Goal: Task Accomplishment & Management: Manage account settings

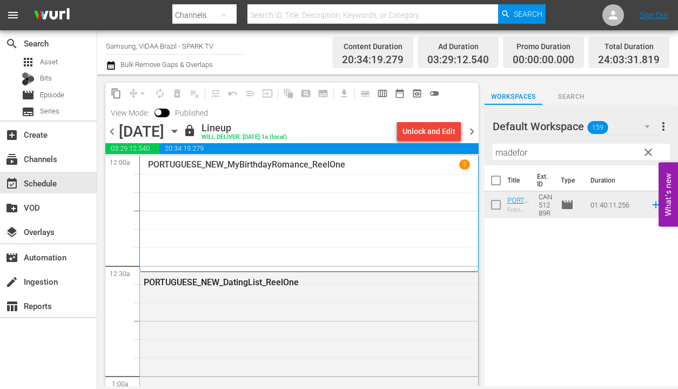
scroll to position [5138, 0]
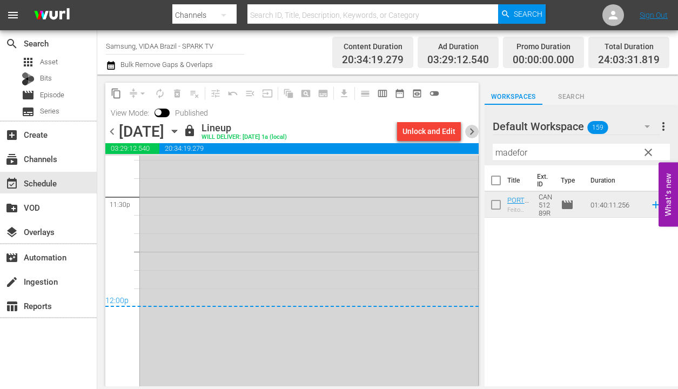
click at [470, 132] on span "chevron_right" at bounding box center [472, 132] width 14 height 14
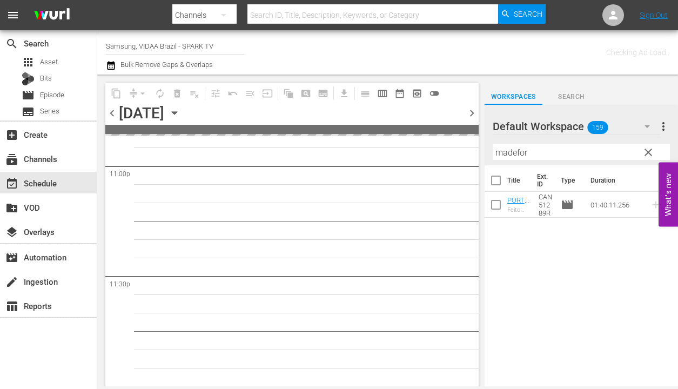
scroll to position [5039, 0]
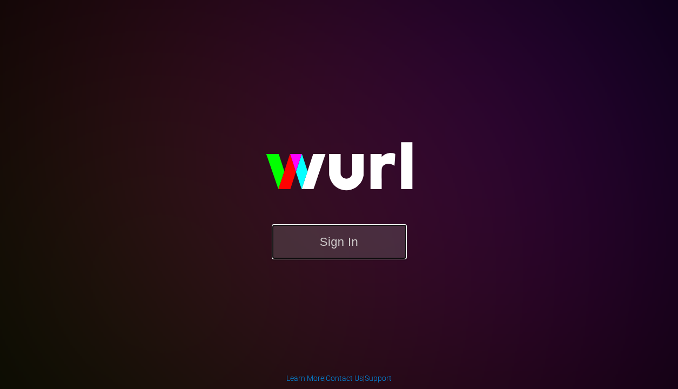
click at [293, 242] on button "Sign In" at bounding box center [339, 241] width 135 height 35
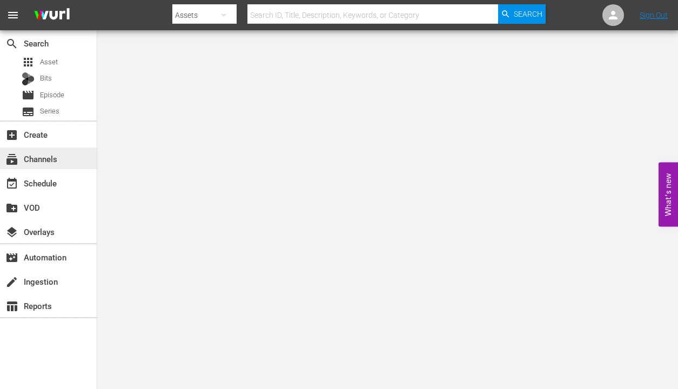
click at [53, 162] on div "subscriptions Channels" at bounding box center [30, 157] width 60 height 10
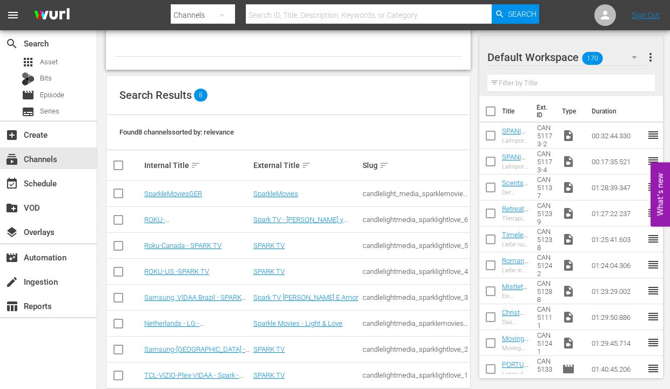
scroll to position [89, 0]
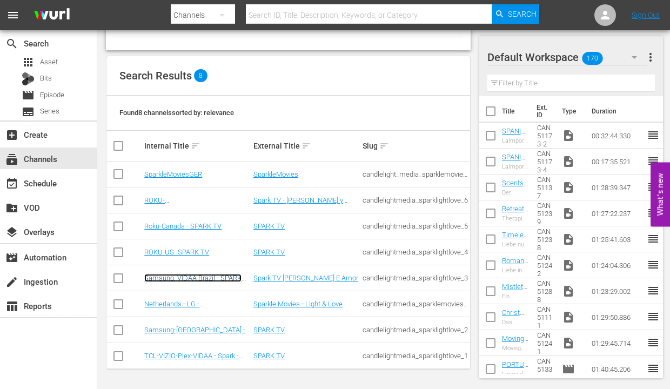
click at [201, 276] on link "Samsung, VIDAA Brazil - SPARK TV" at bounding box center [192, 282] width 97 height 16
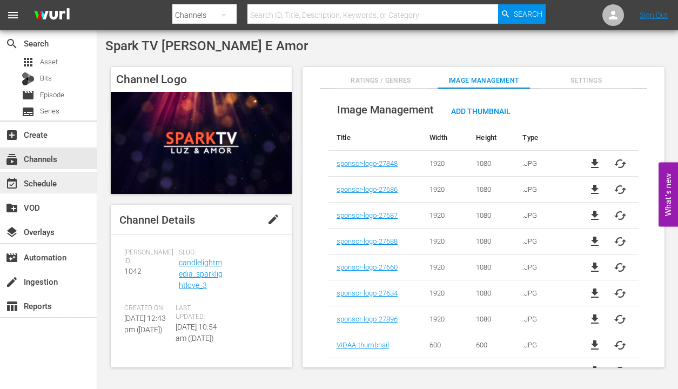
click at [48, 185] on div "event_available Schedule" at bounding box center [30, 182] width 60 height 10
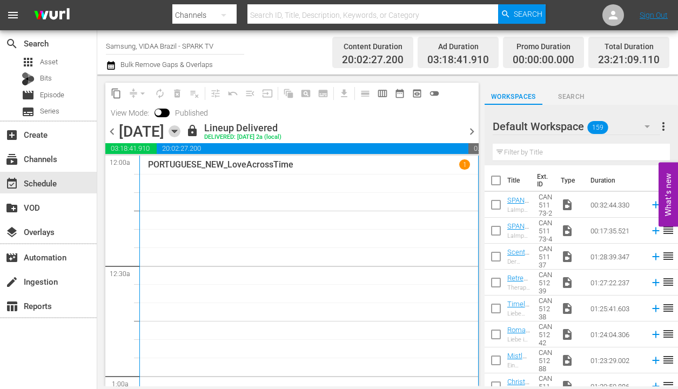
click at [177, 131] on icon "button" at bounding box center [174, 131] width 5 height 3
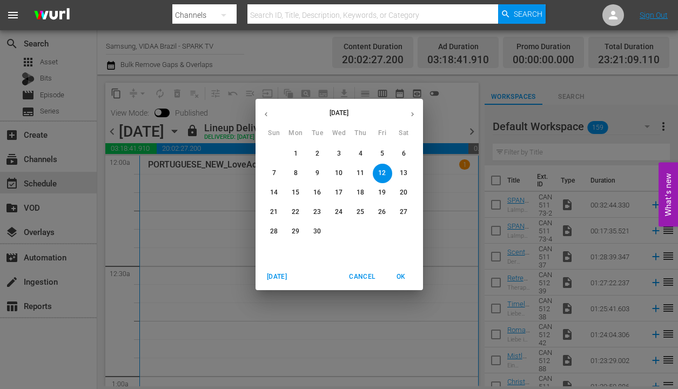
click at [412, 116] on icon "button" at bounding box center [412, 114] width 8 height 8
click at [274, 208] on p "16" at bounding box center [274, 211] width 8 height 9
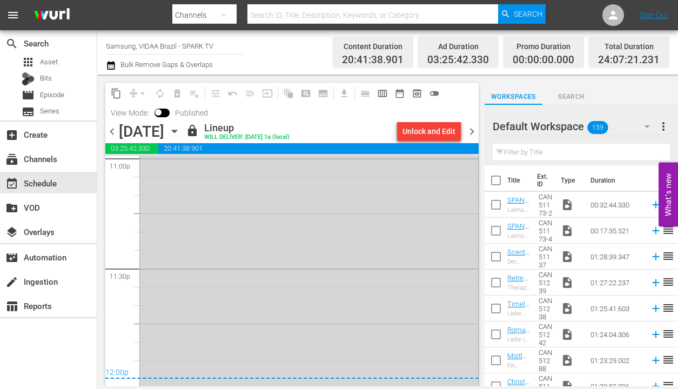
scroll to position [5153, 0]
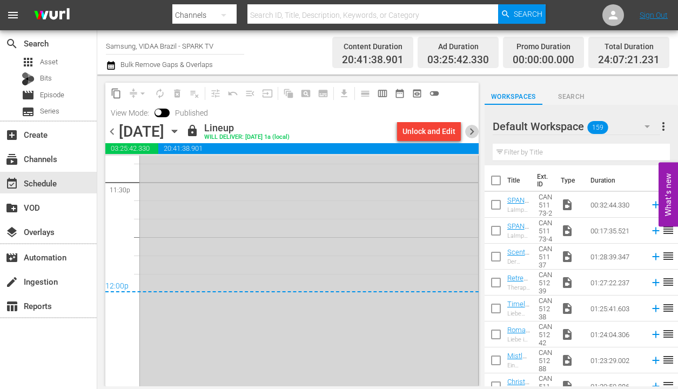
click at [472, 131] on span "chevron_right" at bounding box center [472, 132] width 14 height 14
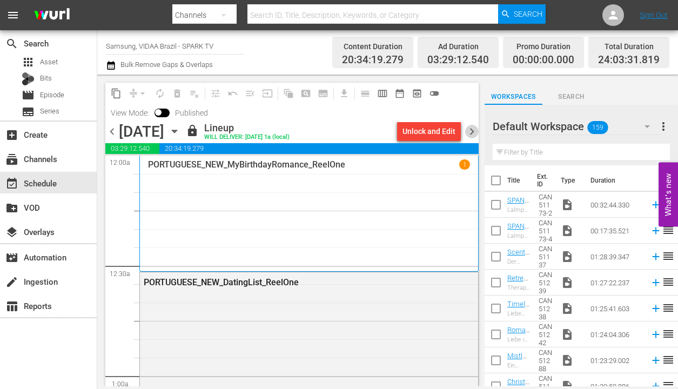
click at [472, 133] on span "chevron_right" at bounding box center [472, 132] width 14 height 14
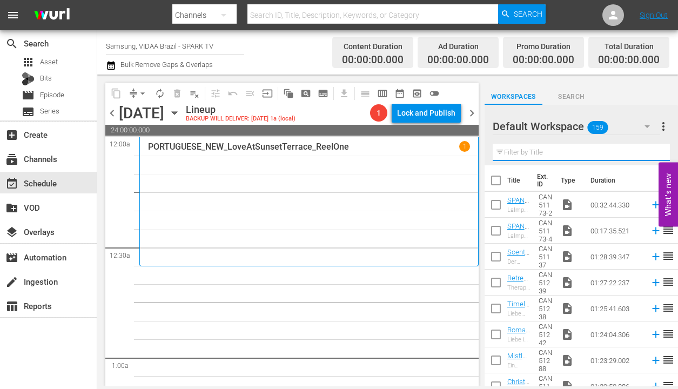
click at [563, 153] on input "text" at bounding box center [581, 152] width 177 height 17
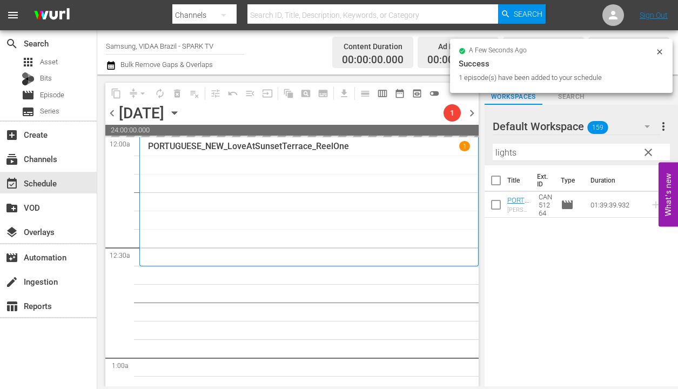
click at [569, 147] on input "lights" at bounding box center [581, 152] width 177 height 17
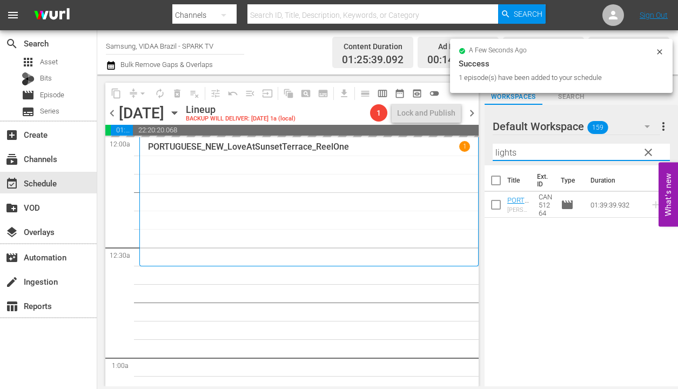
click at [569, 147] on input "lights" at bounding box center [581, 152] width 177 height 17
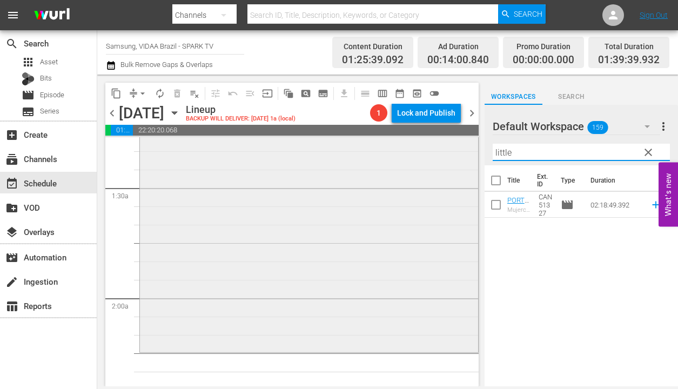
scroll to position [297, 0]
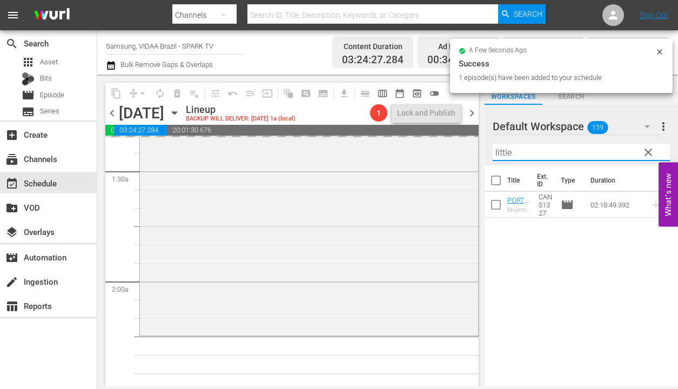
click at [549, 150] on input "little" at bounding box center [581, 152] width 177 height 17
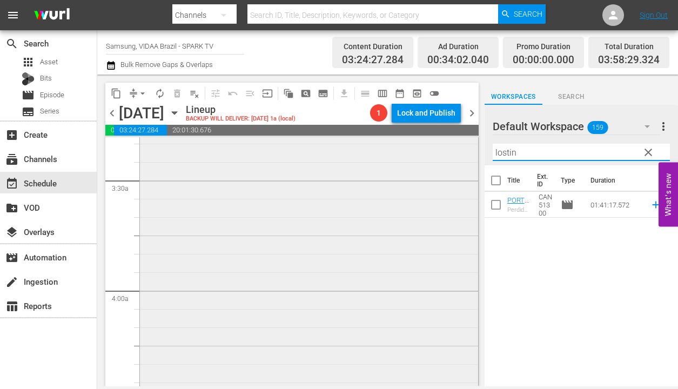
scroll to position [853, 0]
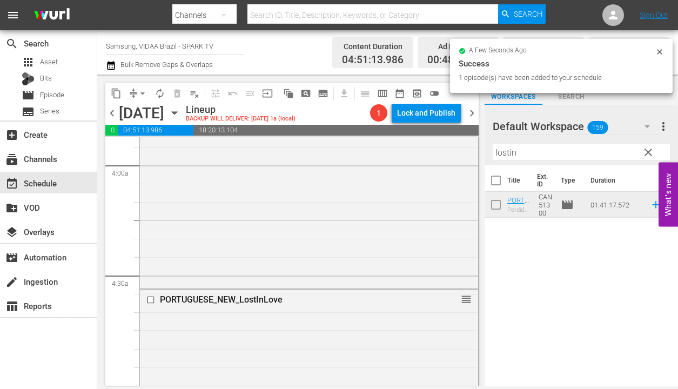
click at [537, 147] on input "lostin" at bounding box center [581, 152] width 177 height 17
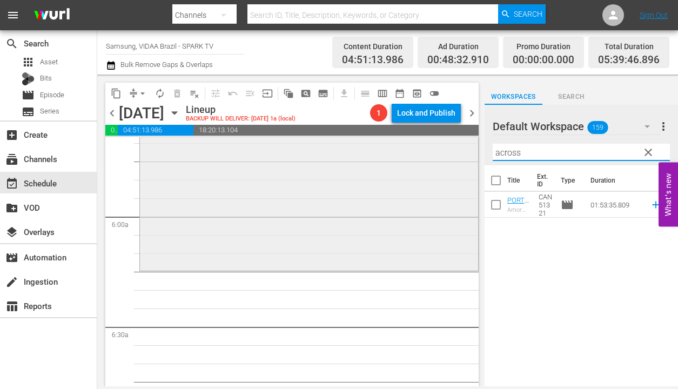
scroll to position [1260, 0]
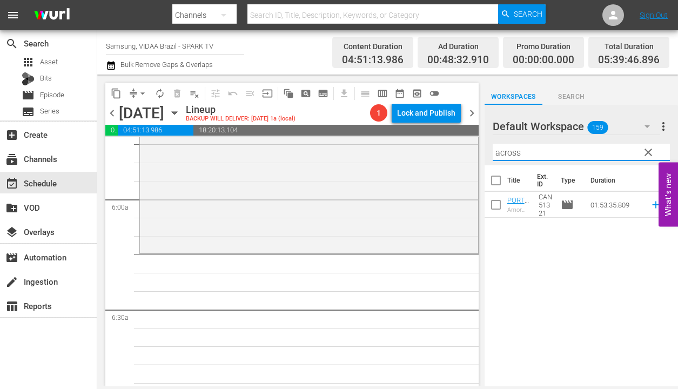
type input "across"
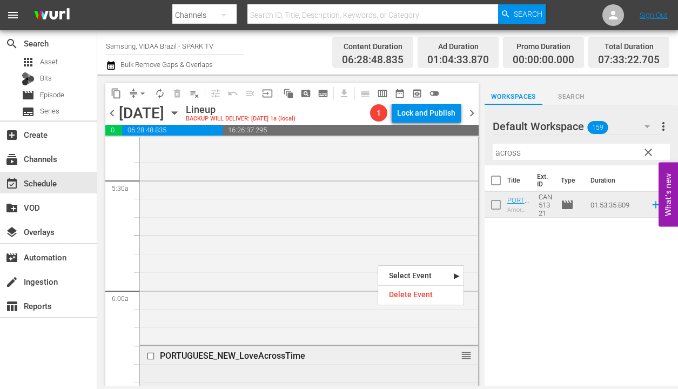
scroll to position [947, 0]
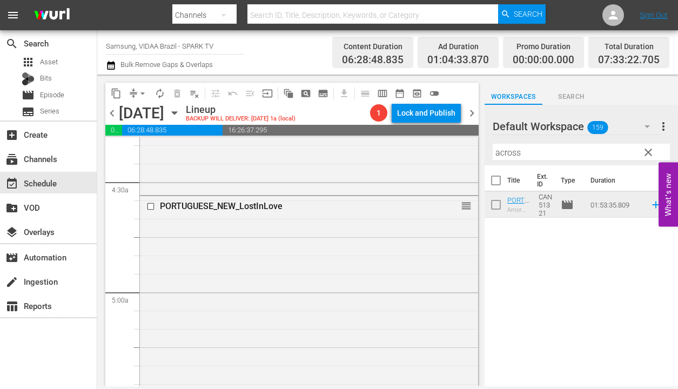
click at [526, 303] on div "Title Ext. ID Type Duration PORTUGUESE_NEW_LoveAcrossTime Amor Além do Tempo CA…" at bounding box center [581, 276] width 193 height 223
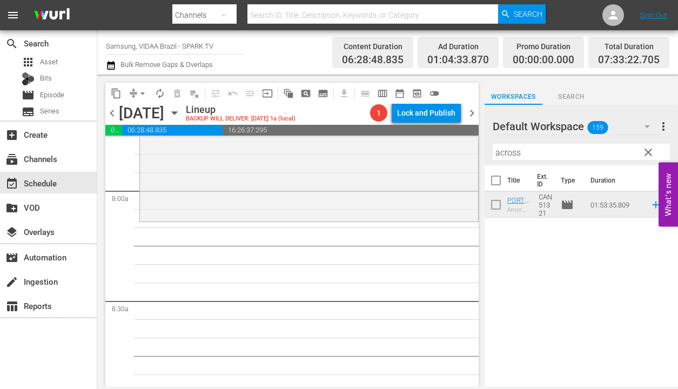
scroll to position [1721, 0]
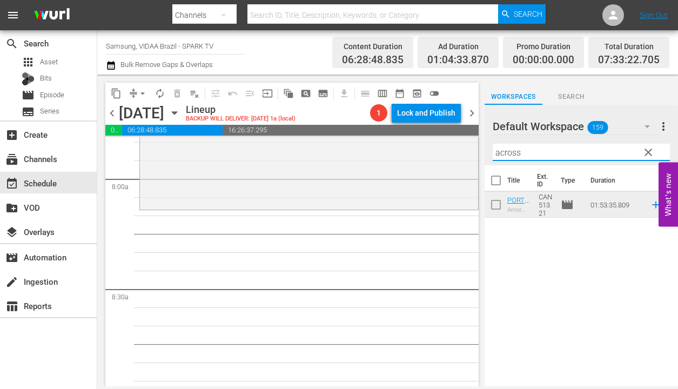
click at [530, 157] on input "across" at bounding box center [581, 152] width 177 height 17
click at [530, 158] on input "across" at bounding box center [581, 152] width 177 height 17
click at [651, 156] on span "clear" at bounding box center [648, 152] width 13 height 13
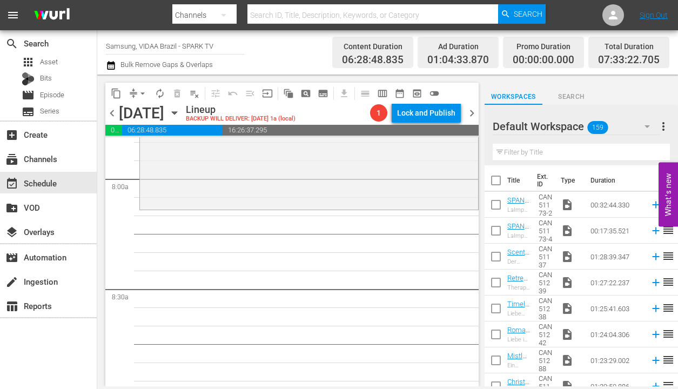
click at [583, 152] on input "text" at bounding box center [581, 152] width 177 height 17
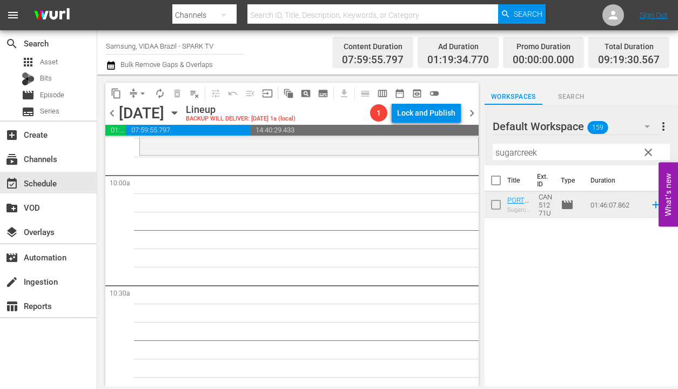
scroll to position [2149, 0]
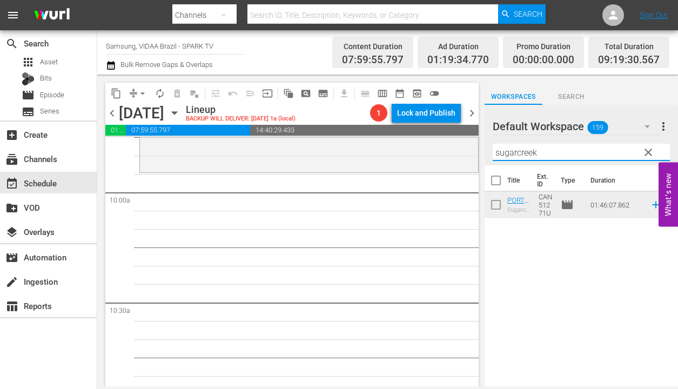
click at [607, 154] on input "sugarcreek" at bounding box center [581, 152] width 177 height 17
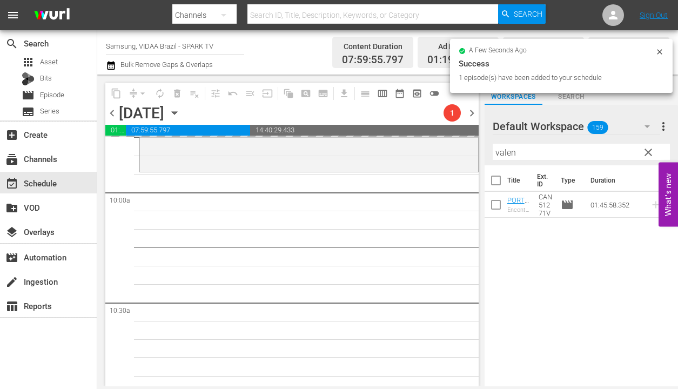
click at [606, 155] on input "valen" at bounding box center [581, 152] width 177 height 17
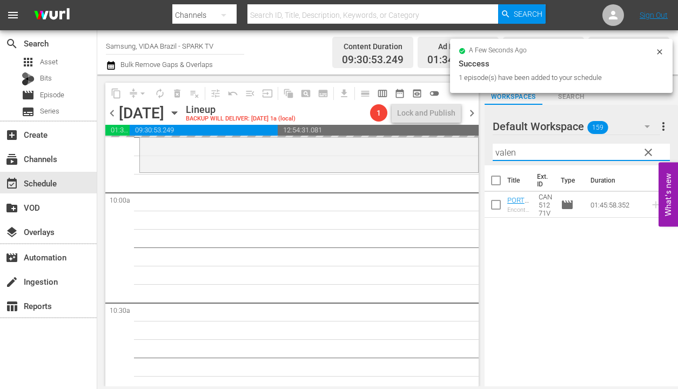
click at [606, 155] on input "valen" at bounding box center [581, 152] width 177 height 17
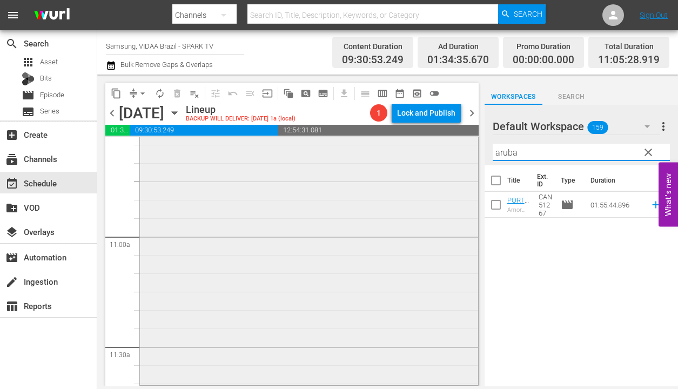
scroll to position [2500, 0]
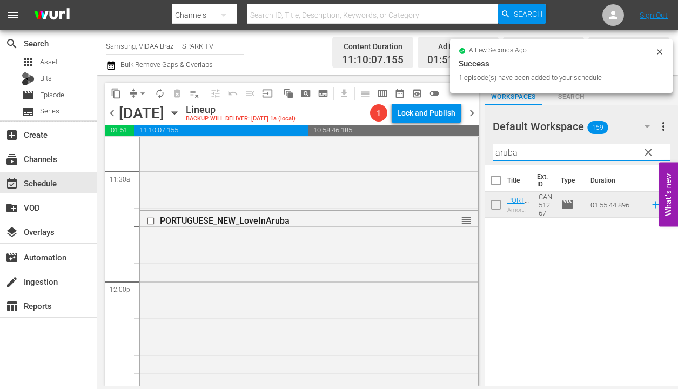
click at [540, 153] on input "aruba" at bounding box center [581, 152] width 177 height 17
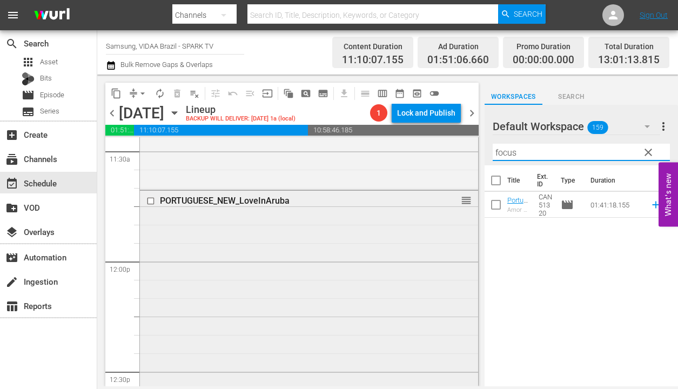
scroll to position [2797, 0]
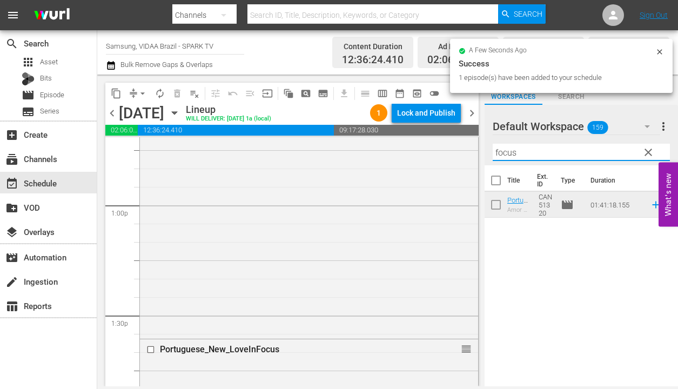
click at [564, 155] on input "focus" at bounding box center [581, 152] width 177 height 17
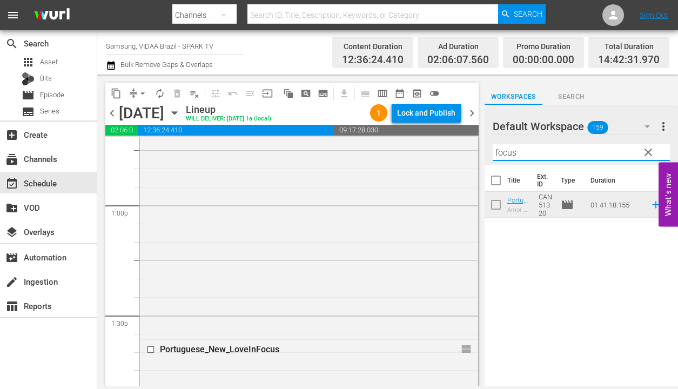
click at [564, 155] on input "focus" at bounding box center [581, 152] width 177 height 17
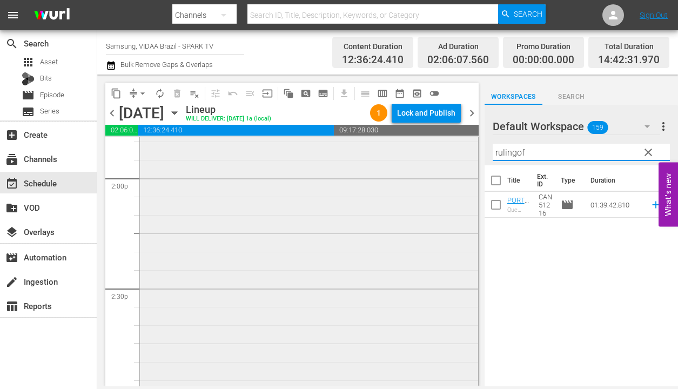
scroll to position [3162, 0]
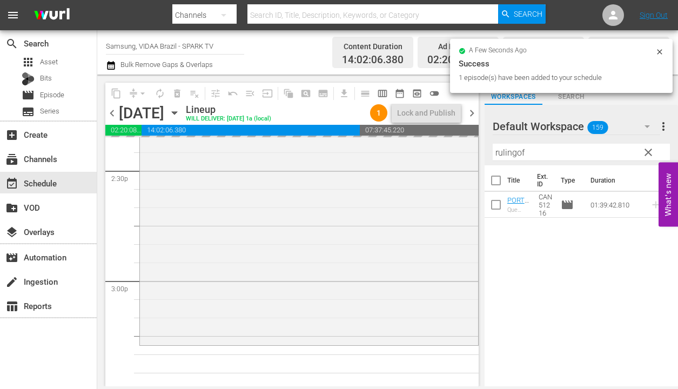
click at [556, 150] on input "rulingof" at bounding box center [581, 152] width 177 height 17
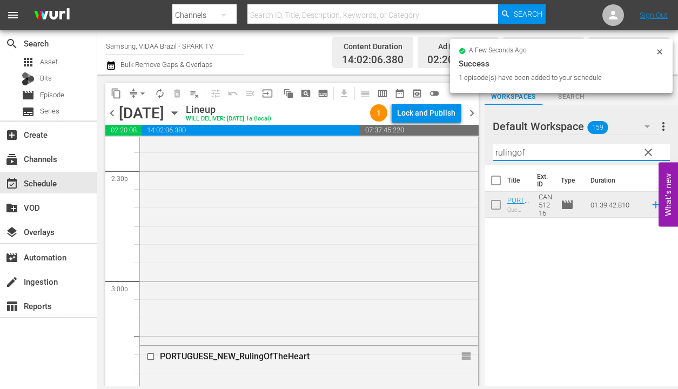
click at [556, 150] on input "rulingof" at bounding box center [581, 152] width 177 height 17
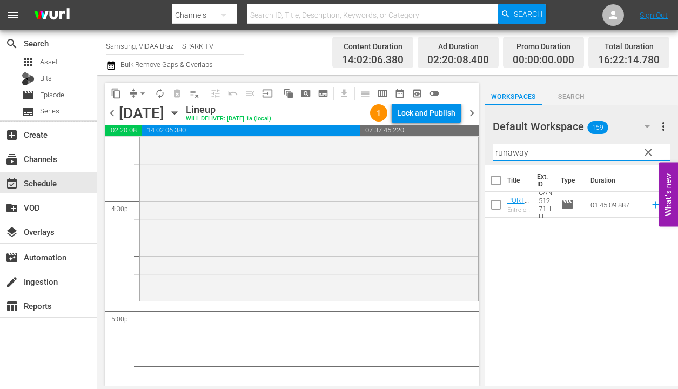
scroll to position [3616, 0]
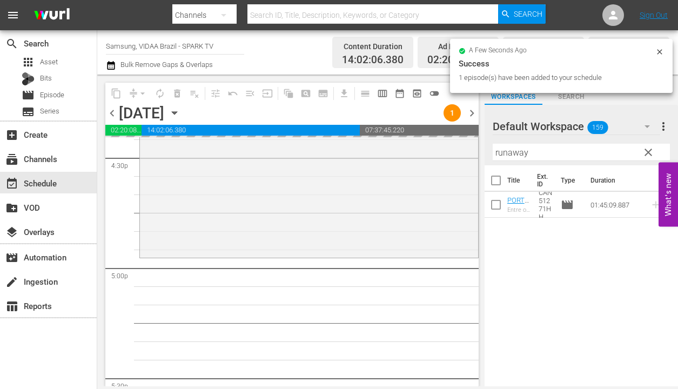
click at [576, 151] on input "runaway" at bounding box center [581, 152] width 177 height 17
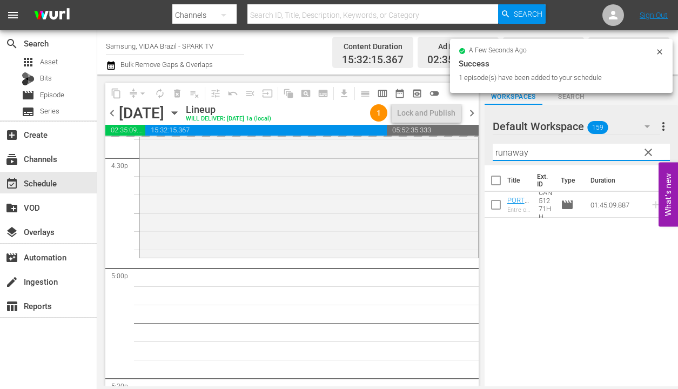
click at [575, 151] on input "runaway" at bounding box center [581, 152] width 177 height 17
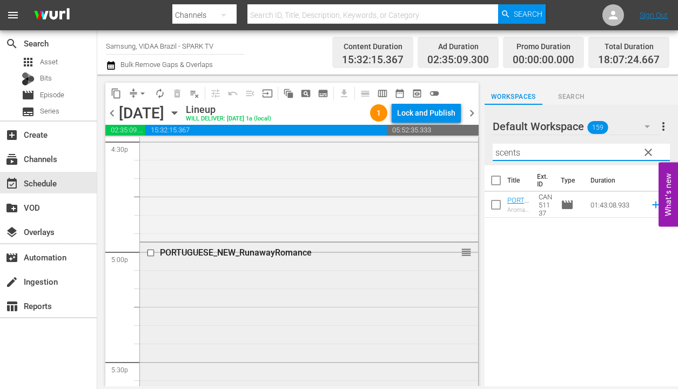
scroll to position [3991, 0]
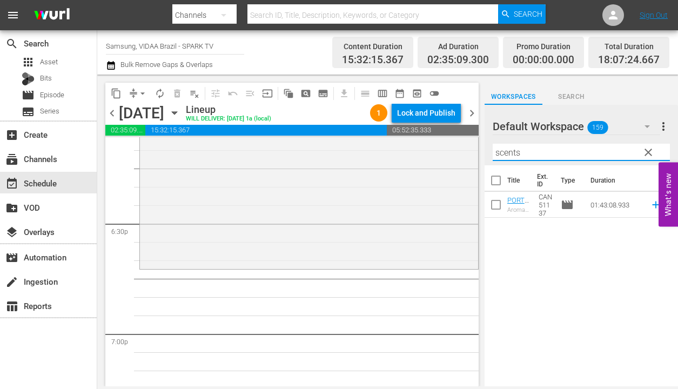
type input "scents"
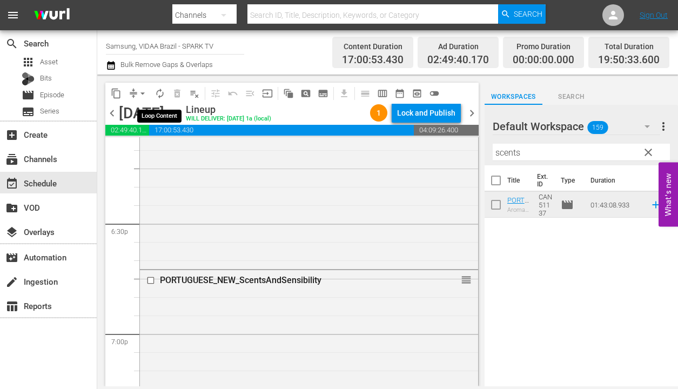
click at [164, 95] on span "autorenew_outlined" at bounding box center [159, 93] width 11 height 11
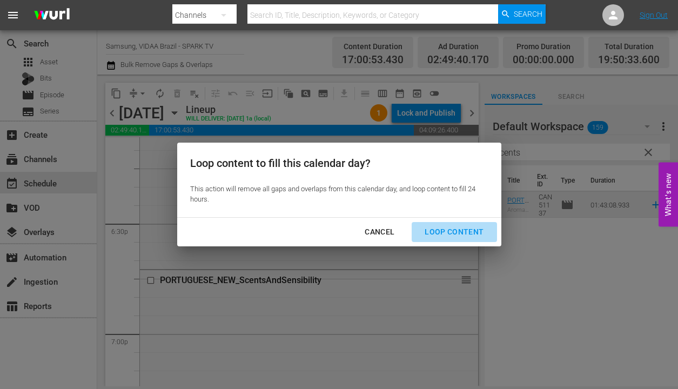
click at [462, 236] on div "Loop Content" at bounding box center [454, 232] width 76 height 14
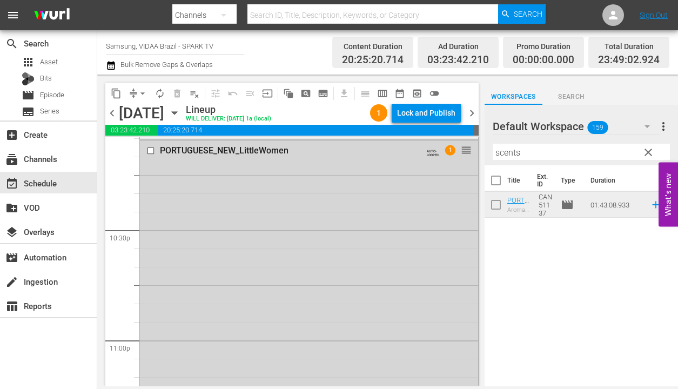
scroll to position [4864, 0]
click at [144, 94] on span "arrow_drop_down" at bounding box center [142, 93] width 11 height 11
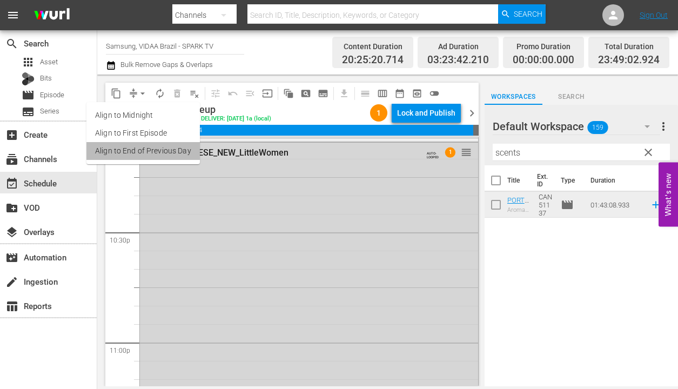
click at [151, 150] on li "Align to End of Previous Day" at bounding box center [142, 151] width 113 height 18
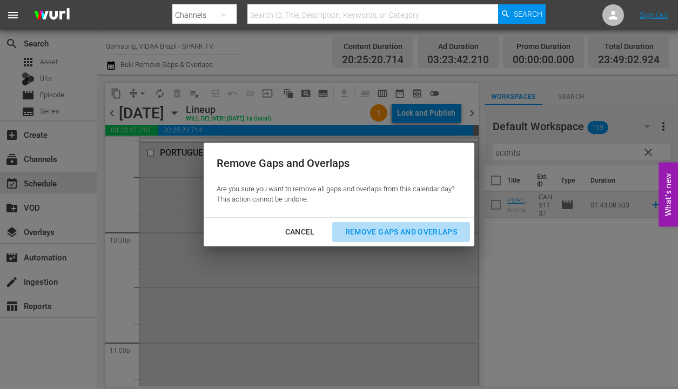
click at [382, 225] on div "Remove Gaps and Overlaps" at bounding box center [401, 232] width 129 height 14
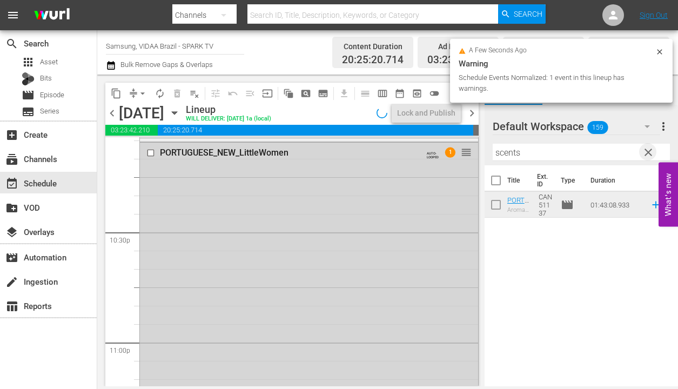
click at [651, 151] on span "clear" at bounding box center [648, 152] width 13 height 13
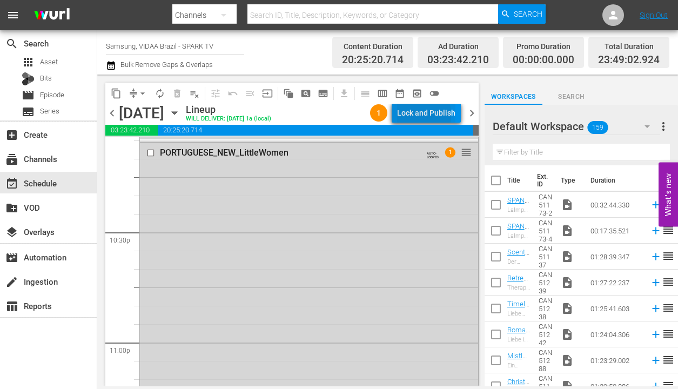
click at [415, 115] on div "Lock and Publish" at bounding box center [426, 112] width 58 height 19
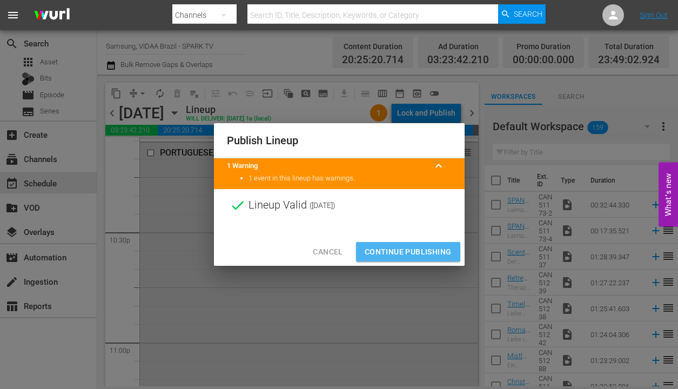
click at [437, 247] on span "Continue Publishing" at bounding box center [408, 252] width 87 height 14
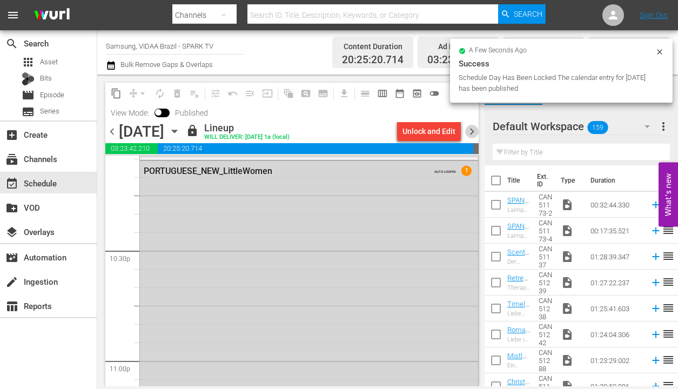
click at [467, 126] on span "chevron_right" at bounding box center [472, 132] width 14 height 14
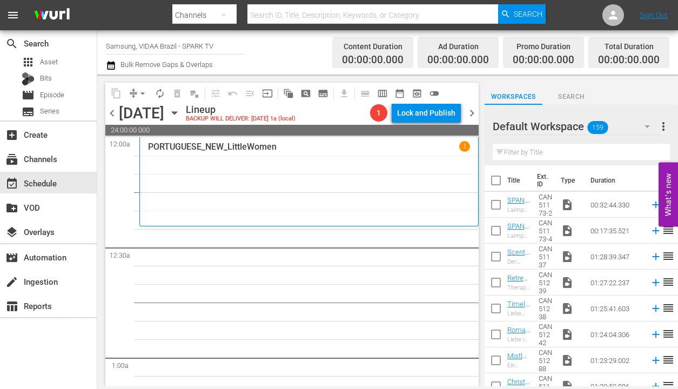
click at [539, 156] on input "text" at bounding box center [581, 152] width 177 height 17
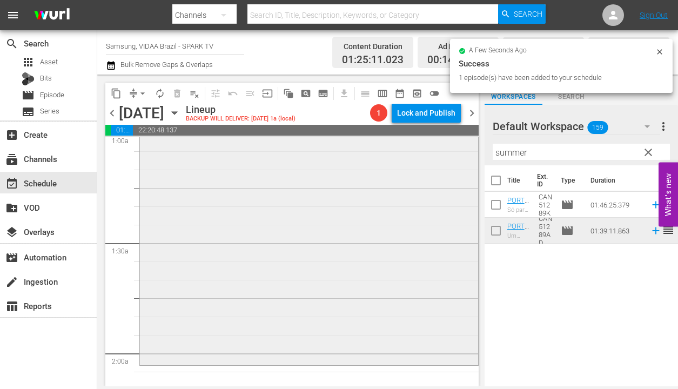
scroll to position [273, 0]
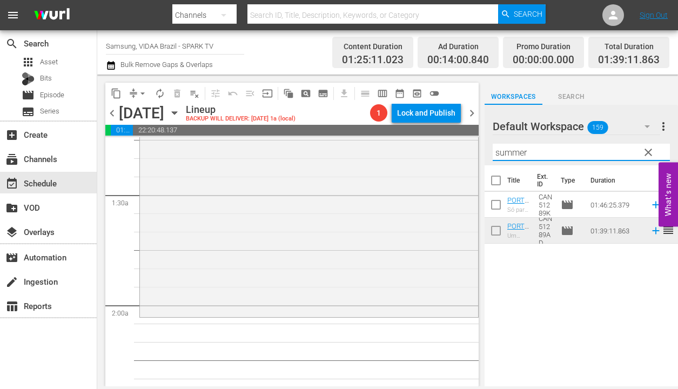
click at [567, 154] on input "summer" at bounding box center [581, 152] width 177 height 17
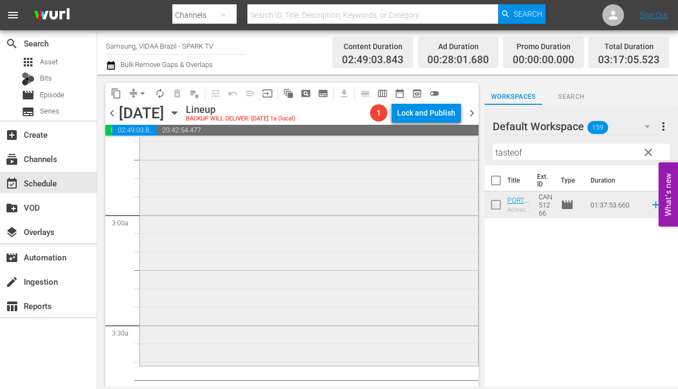
scroll to position [592, 0]
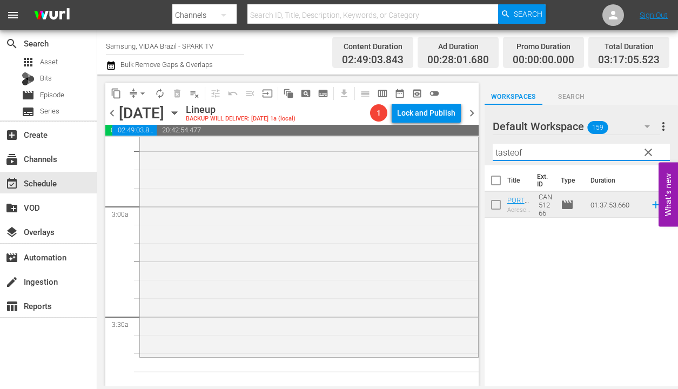
click at [554, 154] on input "tasteof" at bounding box center [581, 152] width 177 height 17
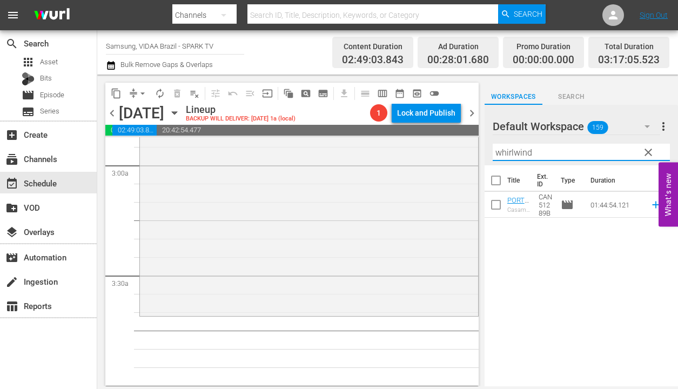
scroll to position [741, 0]
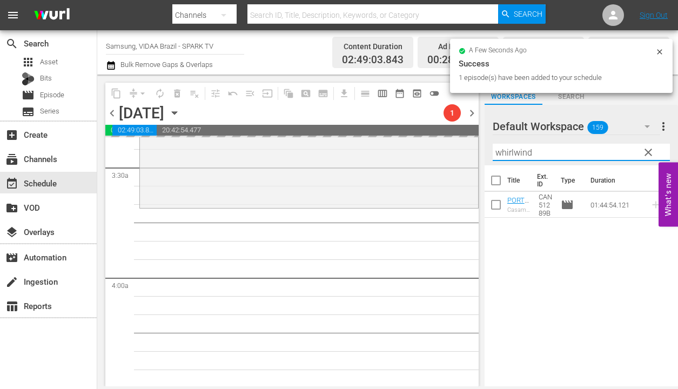
click at [559, 152] on input "whirlwind" at bounding box center [581, 152] width 177 height 17
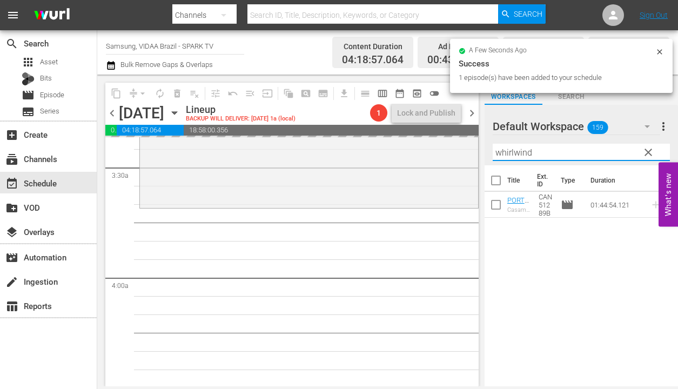
click at [559, 152] on input "whirlwind" at bounding box center [581, 152] width 177 height 17
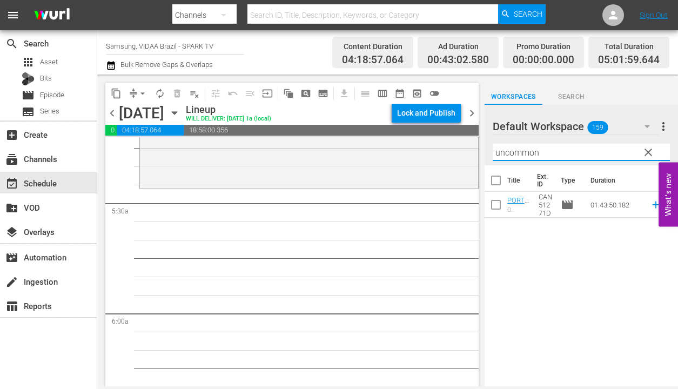
scroll to position [1149, 0]
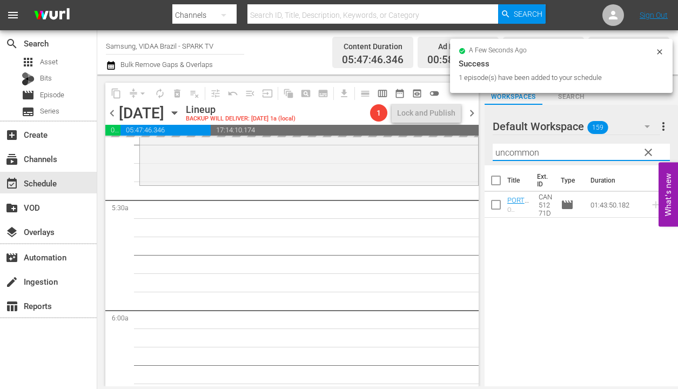
click at [570, 148] on input "uncommon" at bounding box center [581, 152] width 177 height 17
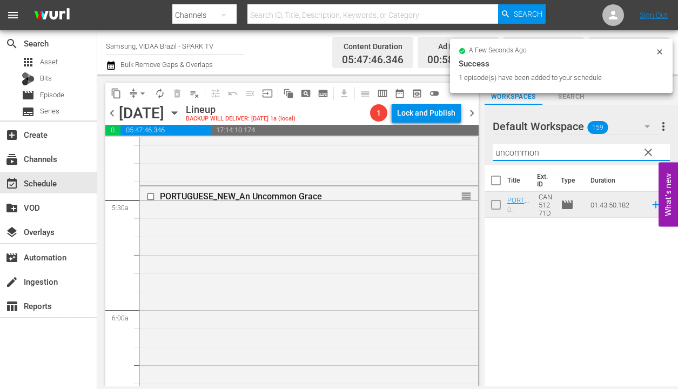
click at [570, 148] on input "uncommon" at bounding box center [581, 152] width 177 height 17
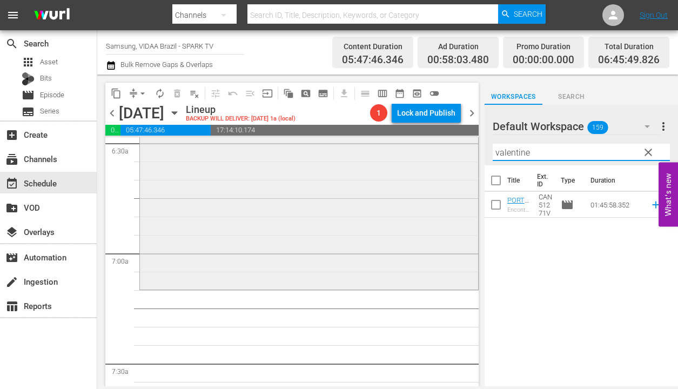
scroll to position [1440, 0]
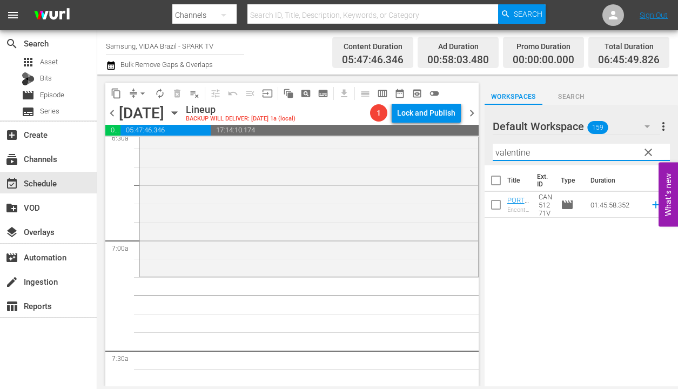
type input "valentine"
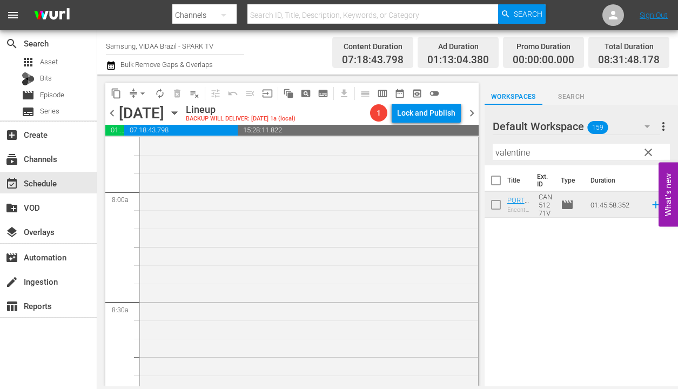
scroll to position [1779, 0]
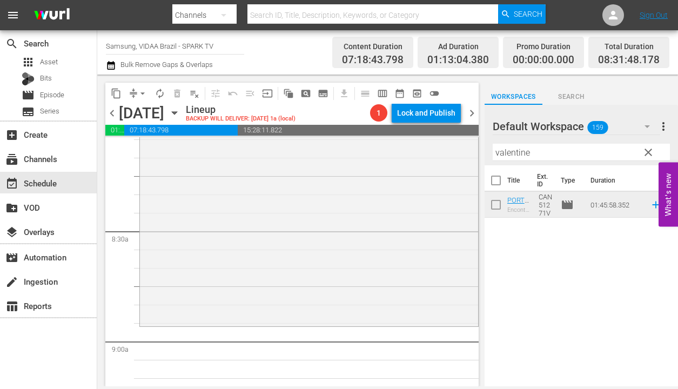
click at [560, 152] on input "valentine" at bounding box center [581, 152] width 177 height 17
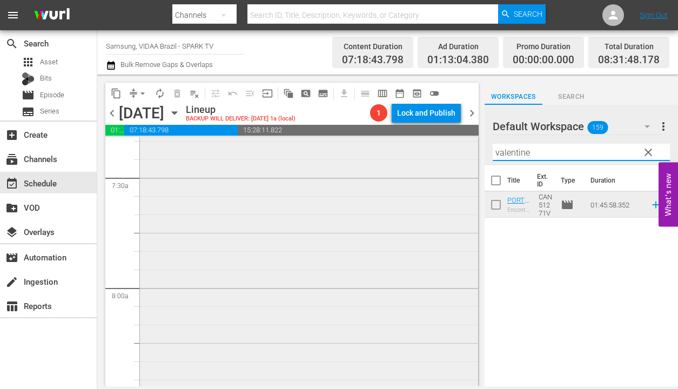
scroll to position [1768, 0]
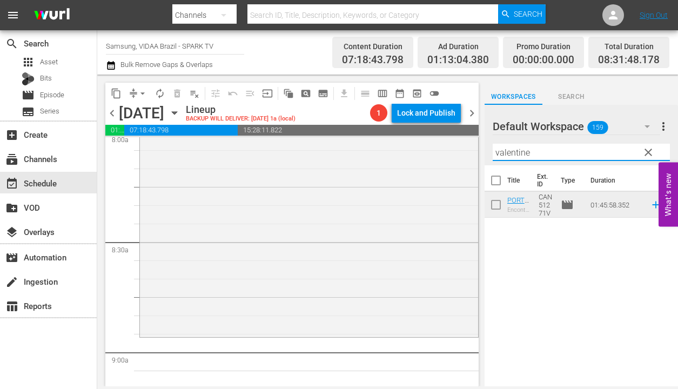
click at [648, 153] on span "clear" at bounding box center [648, 152] width 13 height 13
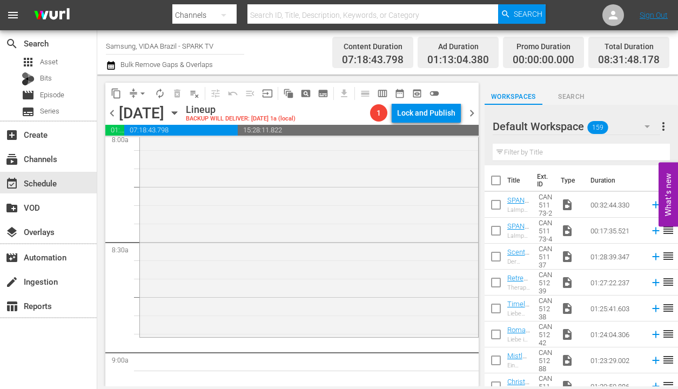
click at [611, 150] on input "text" at bounding box center [581, 152] width 177 height 17
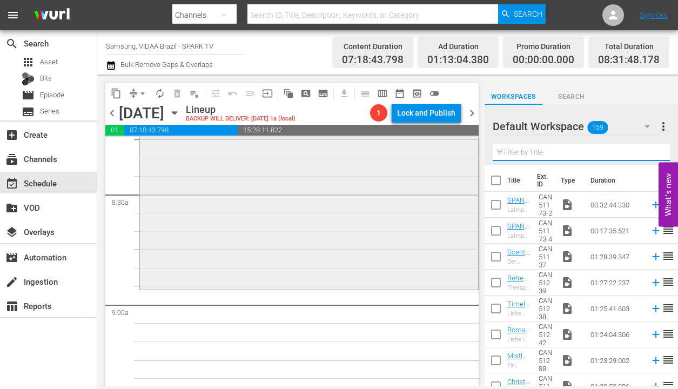
scroll to position [1835, 0]
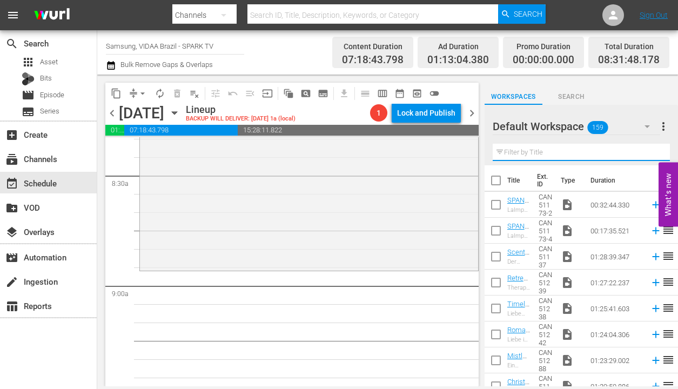
click at [521, 154] on input "text" at bounding box center [581, 152] width 177 height 17
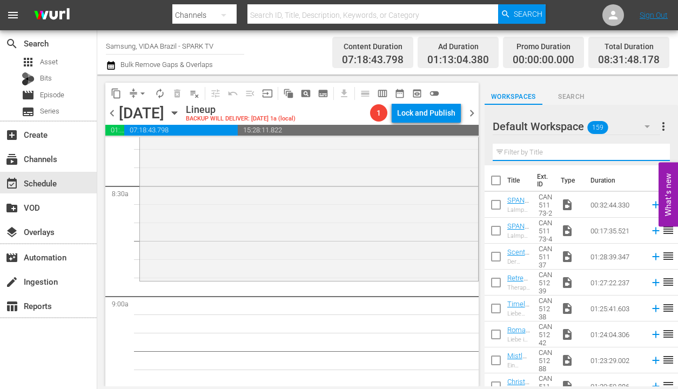
scroll to position [1832, 0]
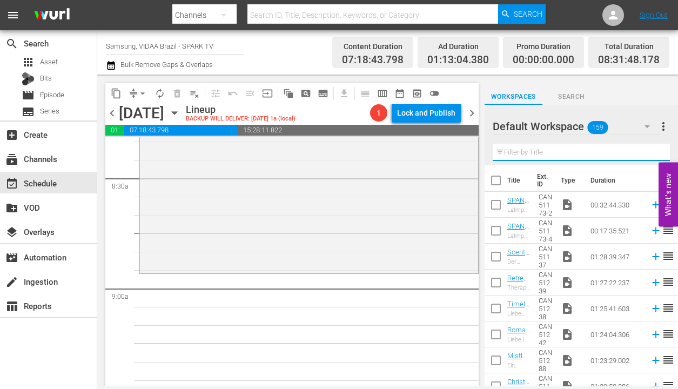
click at [570, 152] on input "text" at bounding box center [581, 152] width 177 height 17
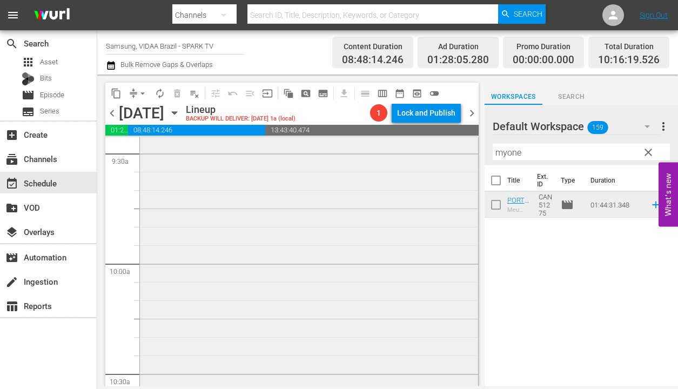
scroll to position [2078, 0]
click at [566, 153] on input "myone" at bounding box center [581, 152] width 177 height 17
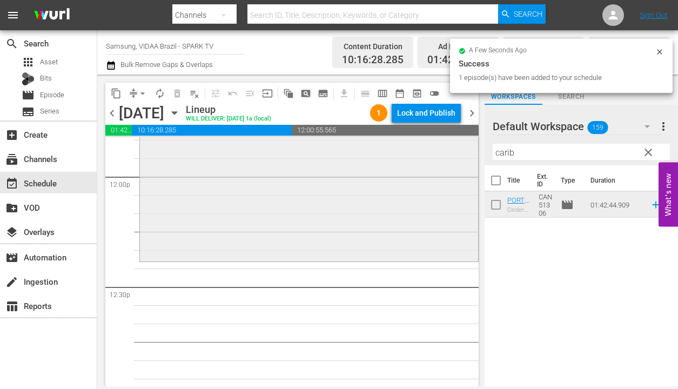
scroll to position [2606, 0]
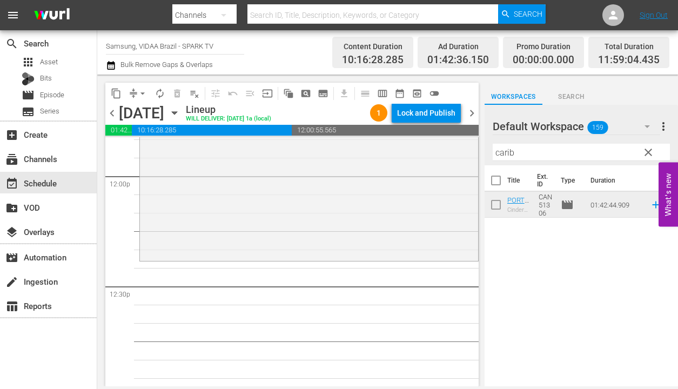
click at [565, 153] on input "carib" at bounding box center [581, 152] width 177 height 17
type input "uncommon"
click at [649, 154] on span "clear" at bounding box center [648, 152] width 13 height 13
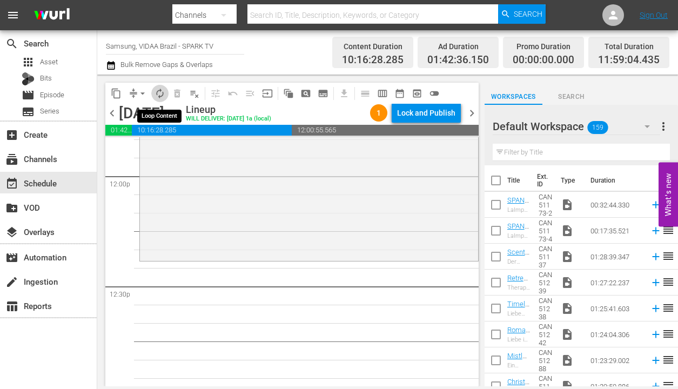
click at [155, 96] on span "autorenew_outlined" at bounding box center [159, 93] width 11 height 11
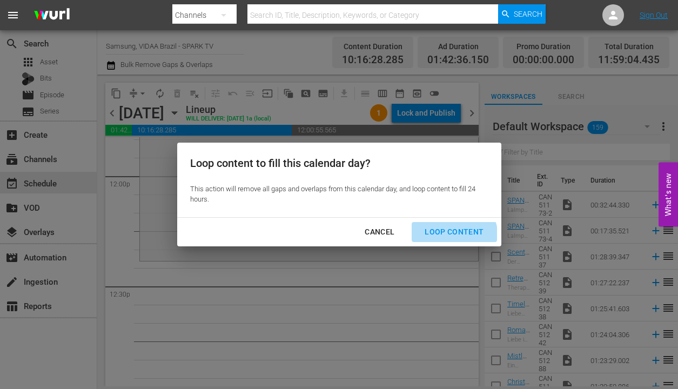
click at [446, 238] on div "Loop Content" at bounding box center [454, 232] width 76 height 14
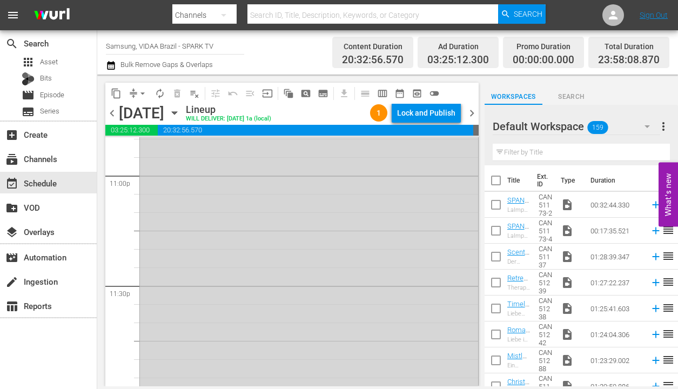
scroll to position [5122, 0]
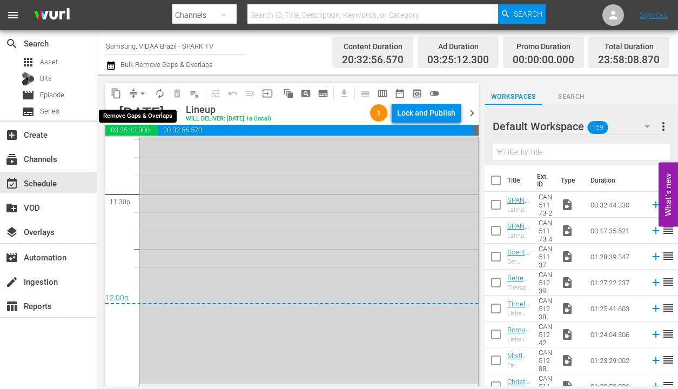
click at [135, 94] on button "arrow_drop_down" at bounding box center [142, 93] width 17 height 17
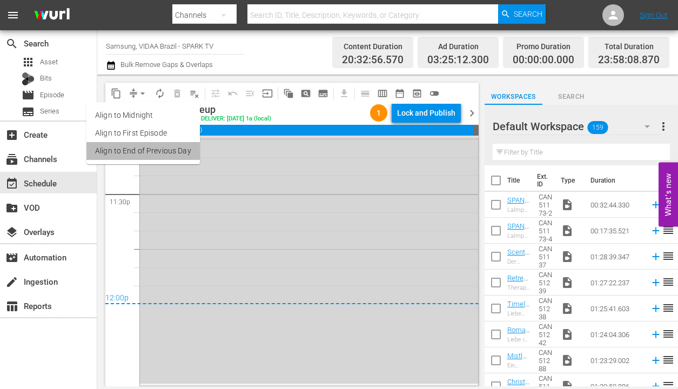
click at [158, 149] on li "Align to End of Previous Day" at bounding box center [142, 151] width 113 height 18
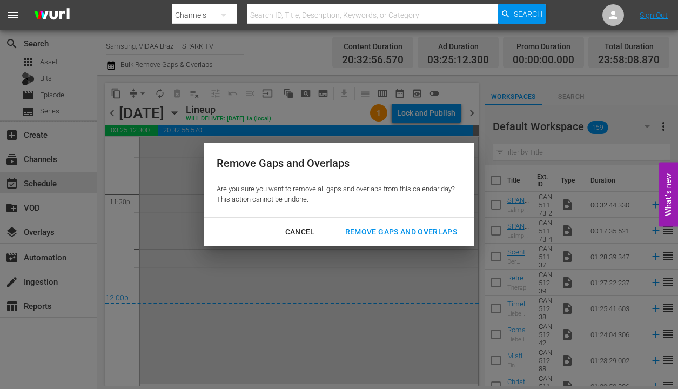
click at [361, 230] on div "Remove Gaps and Overlaps" at bounding box center [401, 232] width 129 height 14
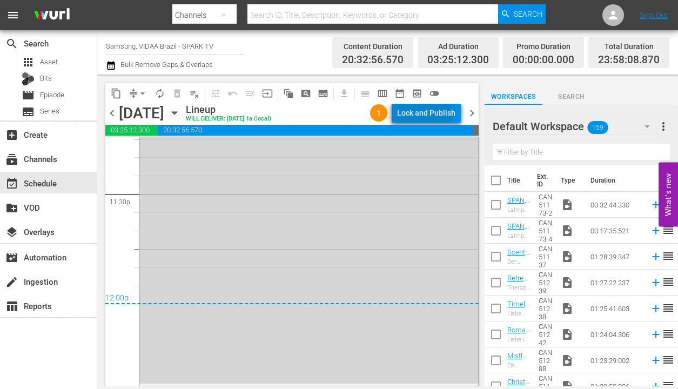
click at [427, 115] on div "Lock and Publish" at bounding box center [426, 112] width 58 height 19
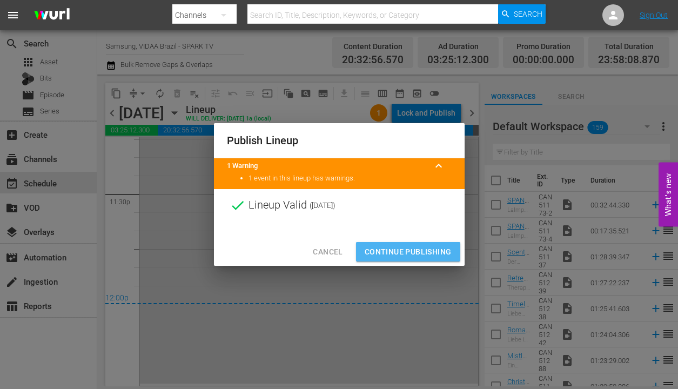
click at [416, 251] on span "Continue Publishing" at bounding box center [408, 252] width 87 height 14
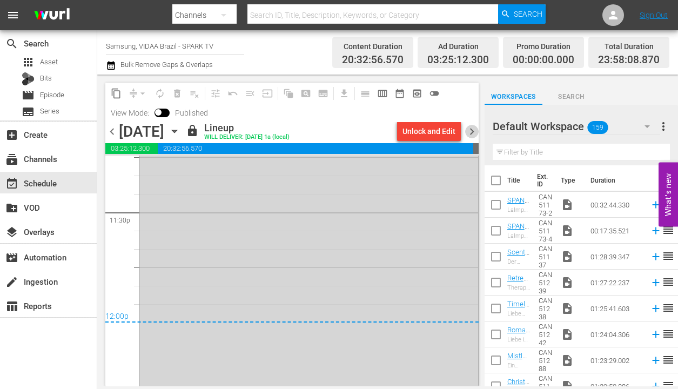
click at [469, 132] on span "chevron_right" at bounding box center [472, 132] width 14 height 14
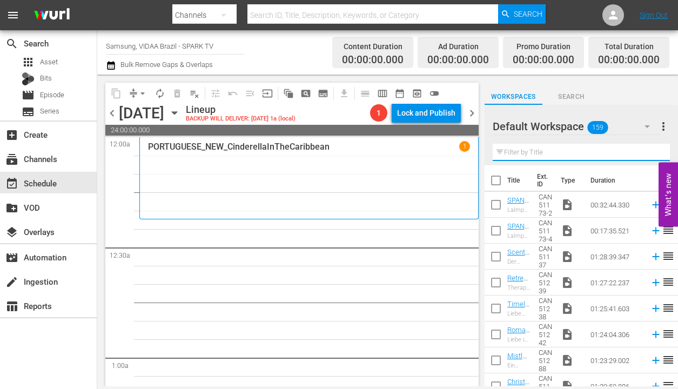
click at [579, 153] on input "text" at bounding box center [581, 152] width 177 height 17
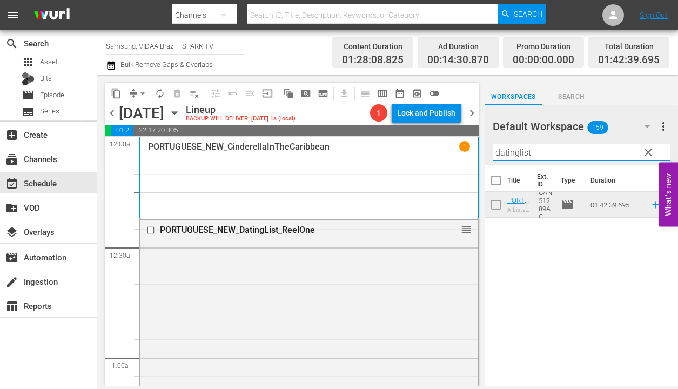
click at [574, 145] on input "datinglist" at bounding box center [581, 152] width 177 height 17
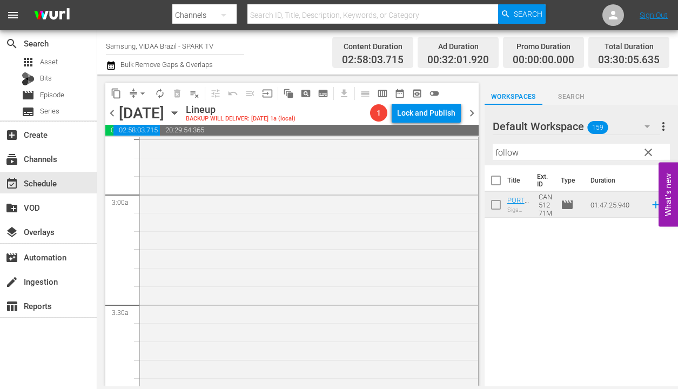
scroll to position [696, 0]
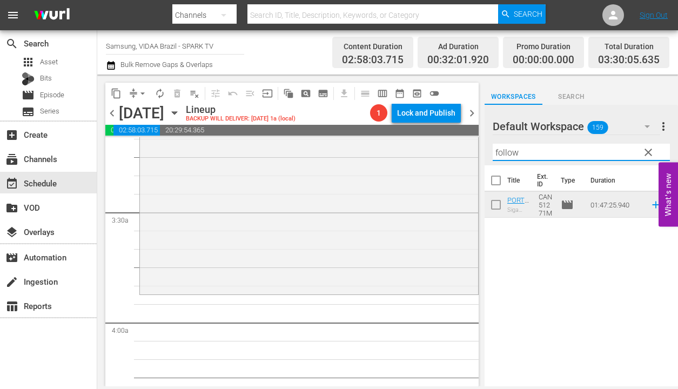
click at [530, 149] on input "follow" at bounding box center [581, 152] width 177 height 17
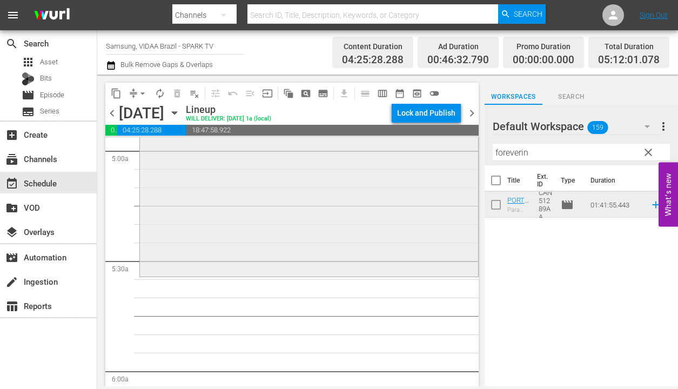
scroll to position [1198, 0]
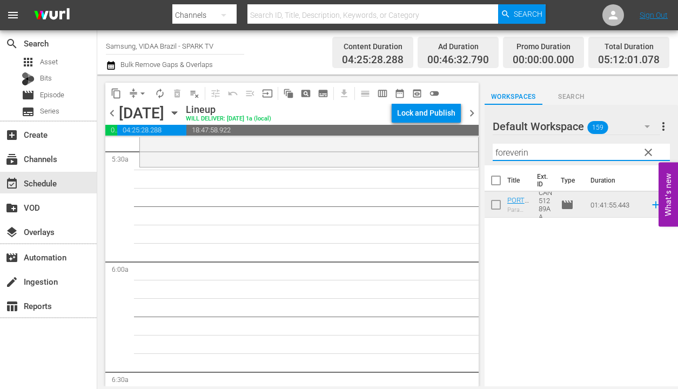
click at [553, 148] on input "foreverin" at bounding box center [581, 152] width 177 height 17
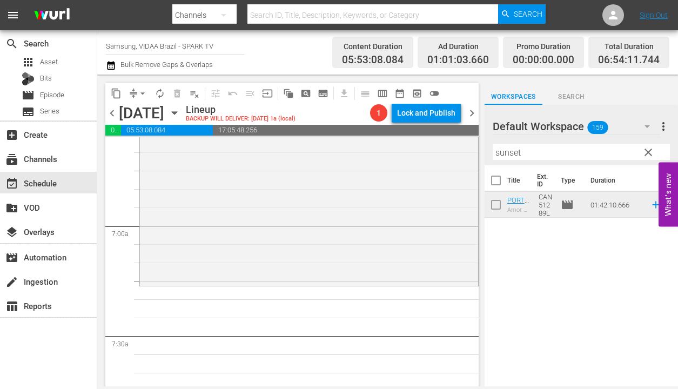
scroll to position [1448, 0]
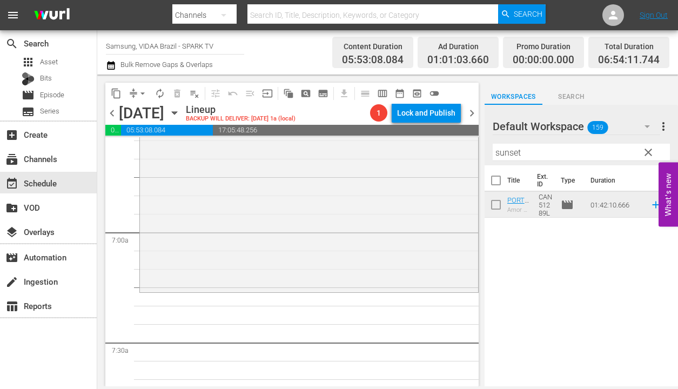
click at [558, 149] on input "sunset" at bounding box center [581, 152] width 177 height 17
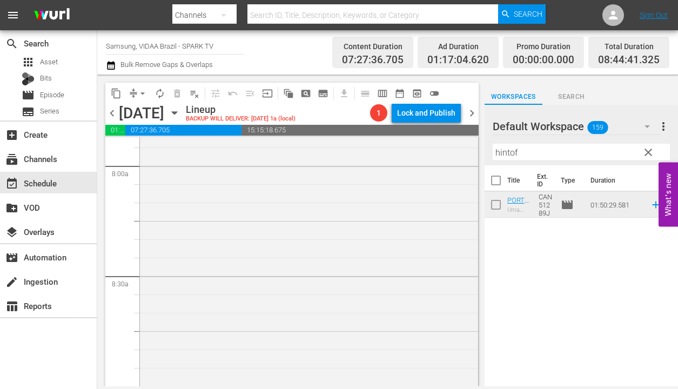
scroll to position [1845, 0]
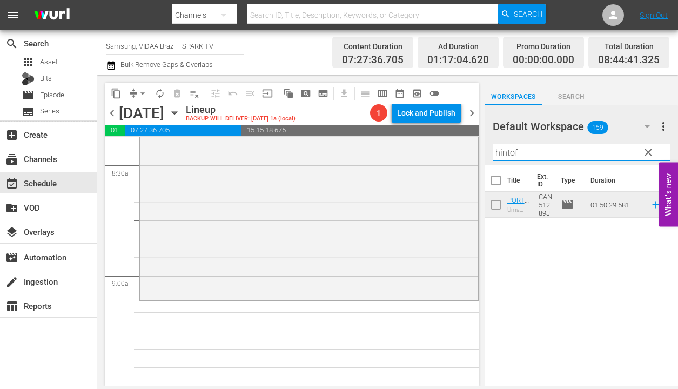
click at [528, 149] on input "hintof" at bounding box center [581, 152] width 177 height 17
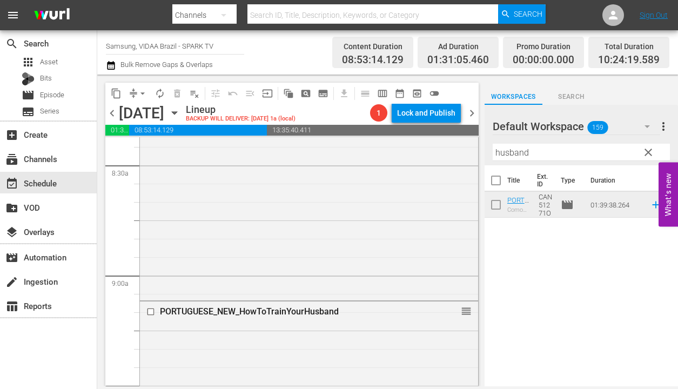
click at [556, 157] on input "husband" at bounding box center [581, 152] width 177 height 17
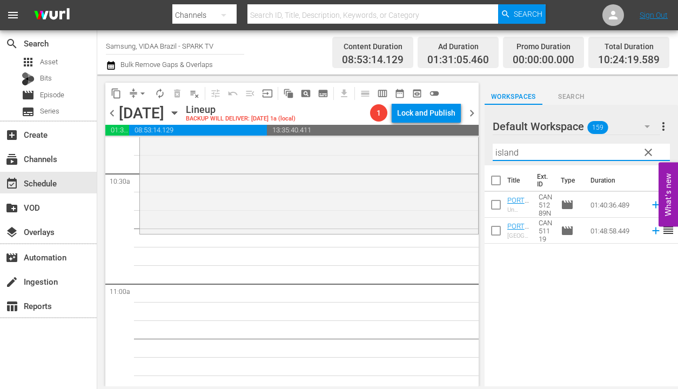
scroll to position [2283, 0]
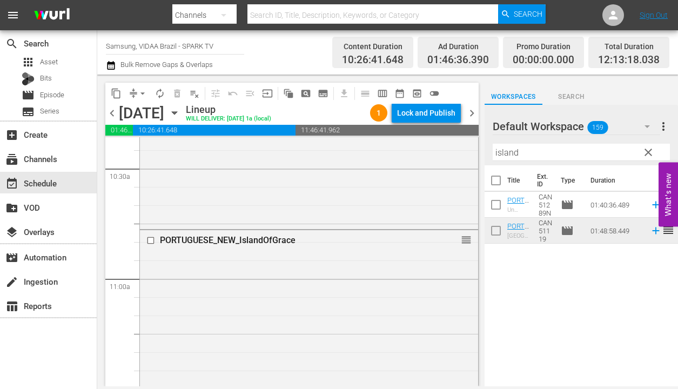
click at [608, 151] on input "island" at bounding box center [581, 152] width 177 height 17
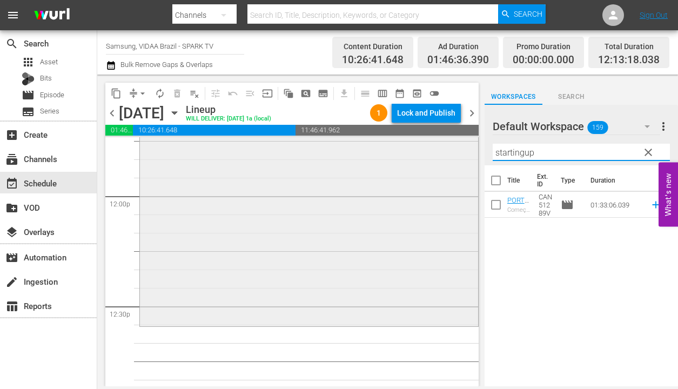
scroll to position [2590, 0]
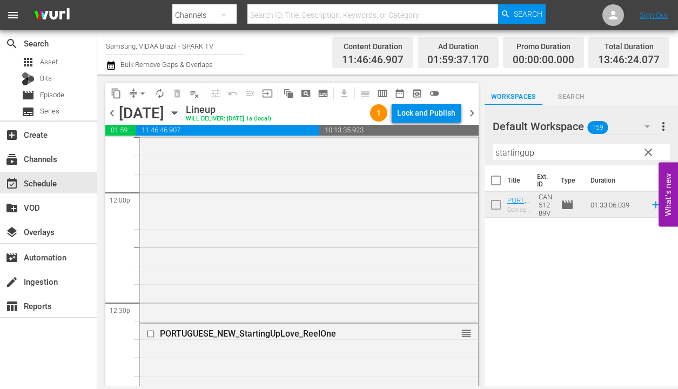
click at [560, 152] on input "startingup" at bounding box center [581, 152] width 177 height 17
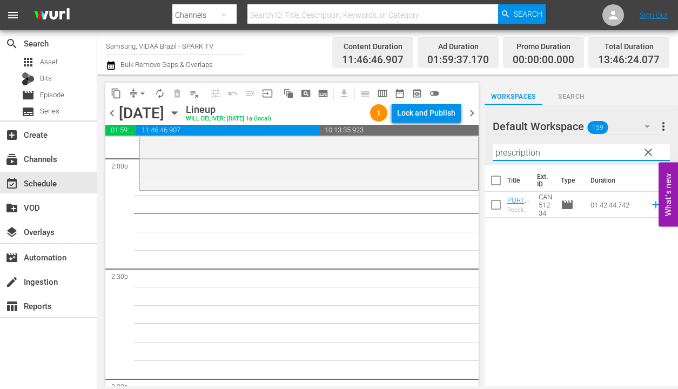
scroll to position [3072, 0]
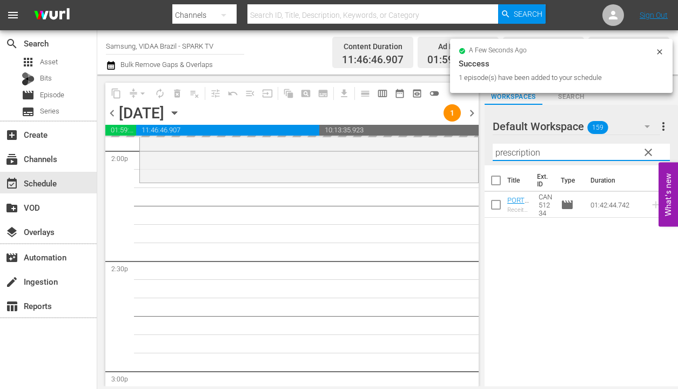
click at [558, 147] on input "prescription" at bounding box center [581, 152] width 177 height 17
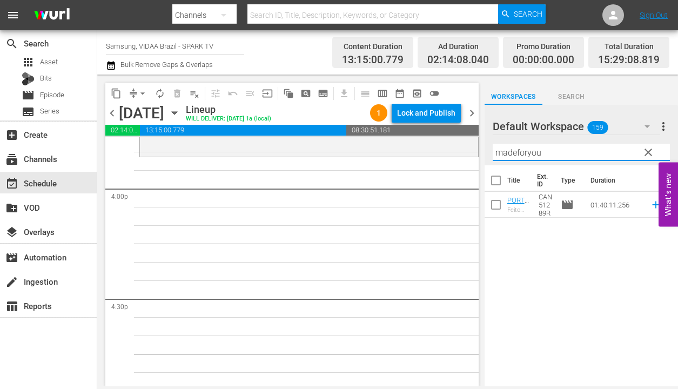
scroll to position [3472, 0]
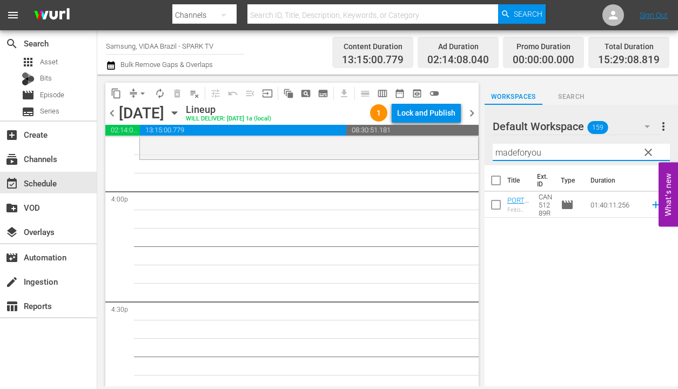
type input "madeforyou"
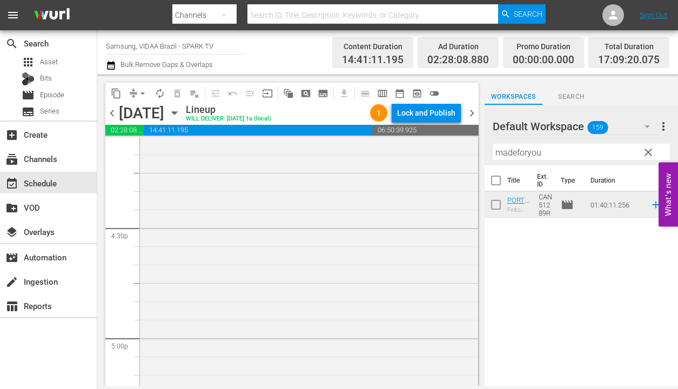
scroll to position [3672, 0]
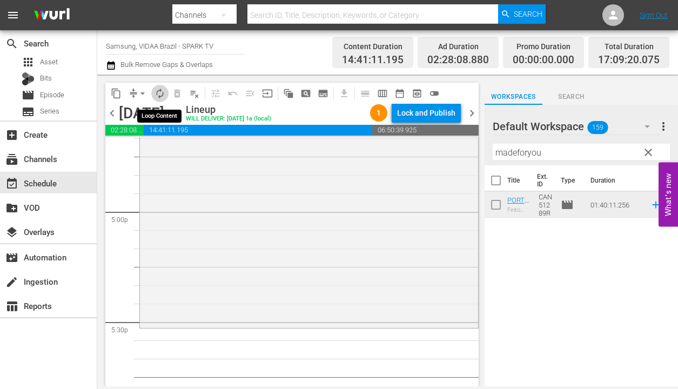
click at [160, 96] on span "autorenew_outlined" at bounding box center [159, 93] width 11 height 11
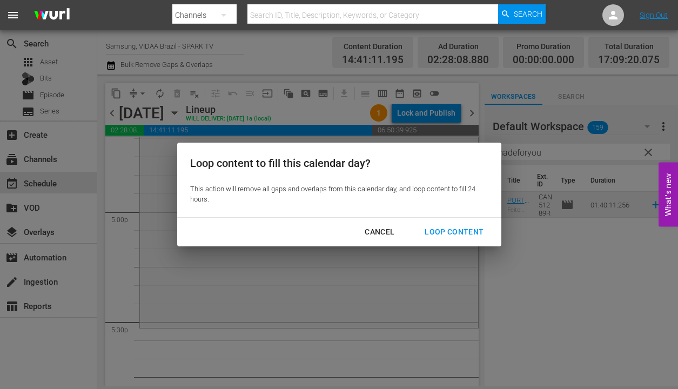
click at [446, 231] on div "Loop Content" at bounding box center [454, 232] width 76 height 14
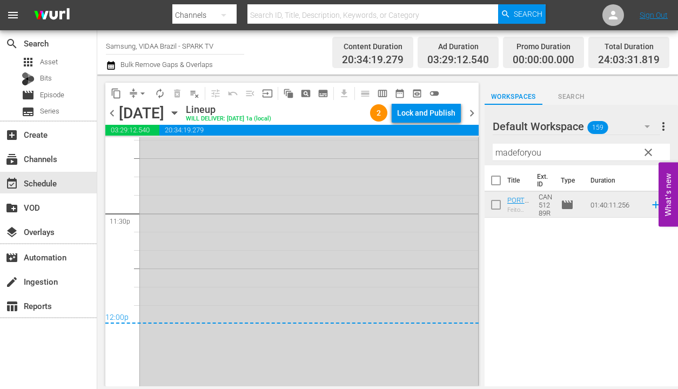
scroll to position [5135, 0]
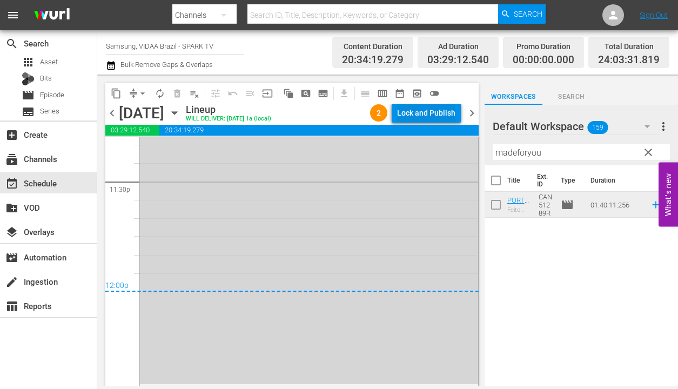
click at [414, 117] on div "Lock and Publish" at bounding box center [426, 112] width 58 height 19
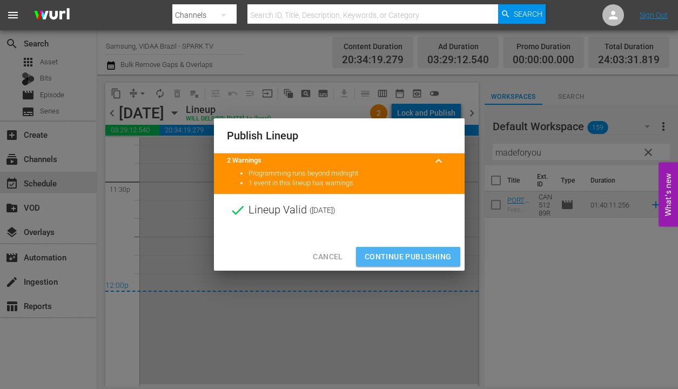
click at [433, 255] on span "Continue Publishing" at bounding box center [408, 257] width 87 height 14
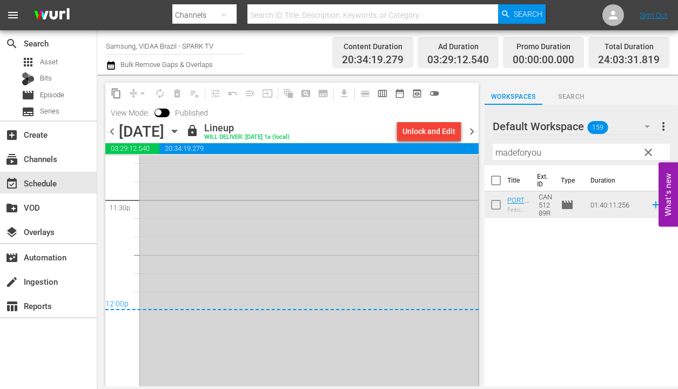
click at [470, 132] on span "chevron_right" at bounding box center [472, 132] width 14 height 14
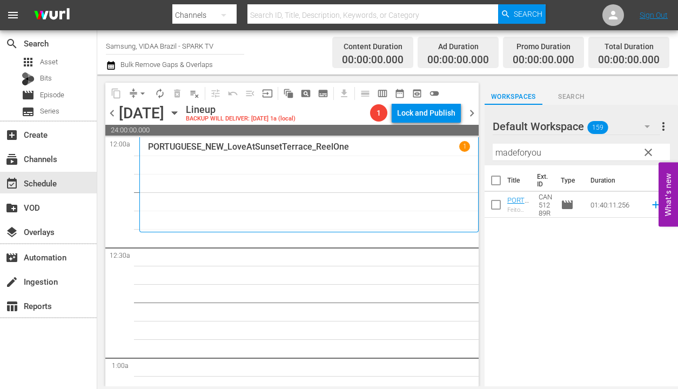
click at [651, 154] on span "clear" at bounding box center [648, 152] width 13 height 13
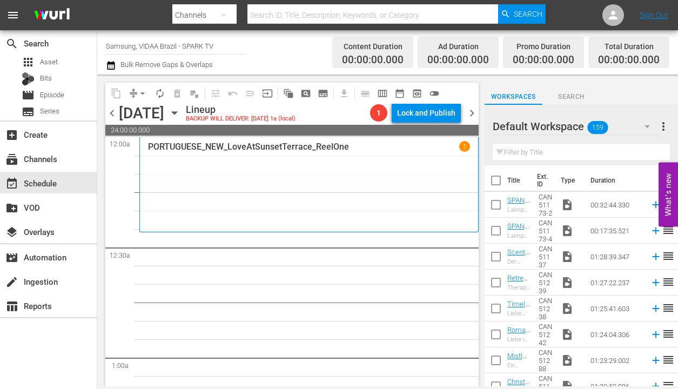
click at [603, 153] on input "text" at bounding box center [581, 152] width 177 height 17
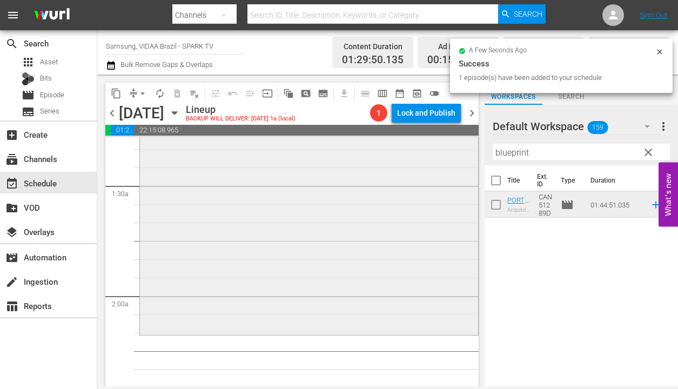
scroll to position [394, 0]
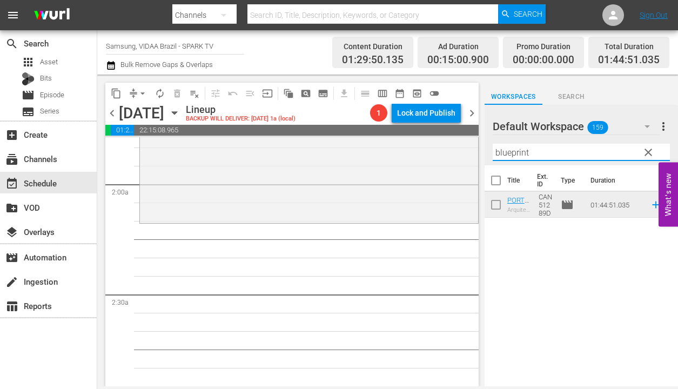
click at [559, 152] on input "blueprint" at bounding box center [581, 152] width 177 height 17
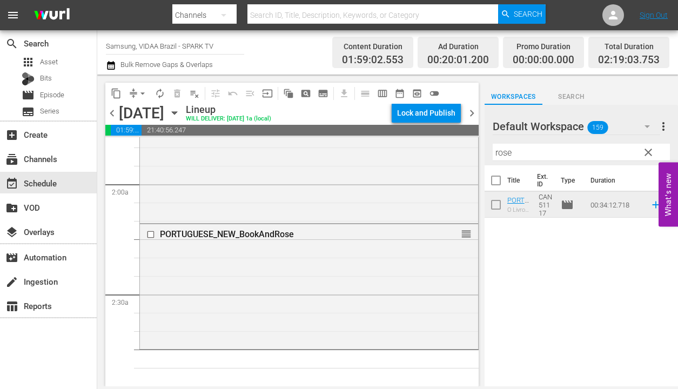
click at [535, 154] on input "rose" at bounding box center [581, 152] width 177 height 17
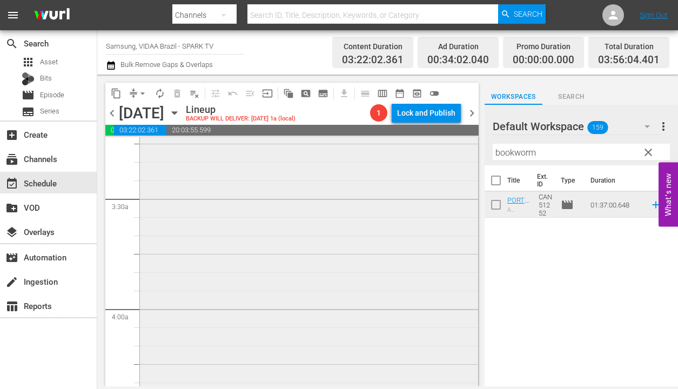
scroll to position [765, 0]
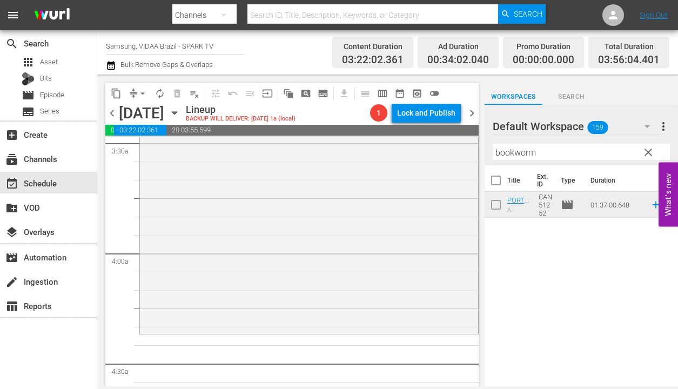
click at [557, 154] on input "bookworm" at bounding box center [581, 152] width 177 height 17
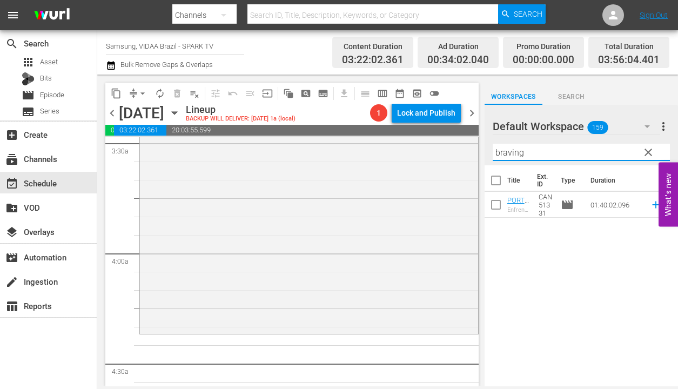
type input "braving"
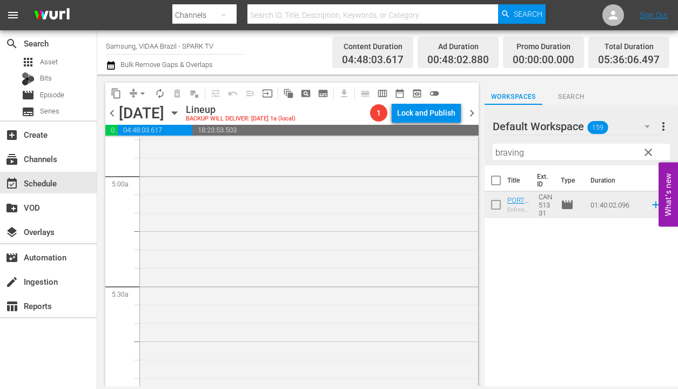
scroll to position [916, 0]
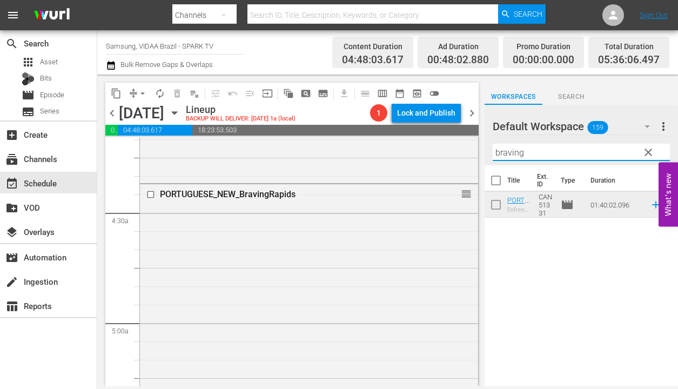
click at [580, 154] on input "braving" at bounding box center [581, 152] width 177 height 17
click at [644, 154] on span "clear" at bounding box center [648, 152] width 13 height 13
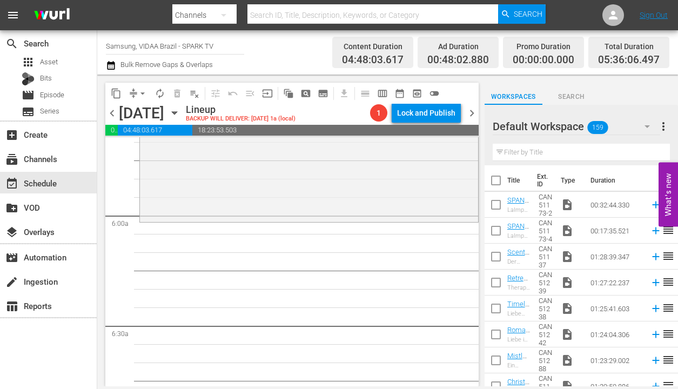
scroll to position [1249, 0]
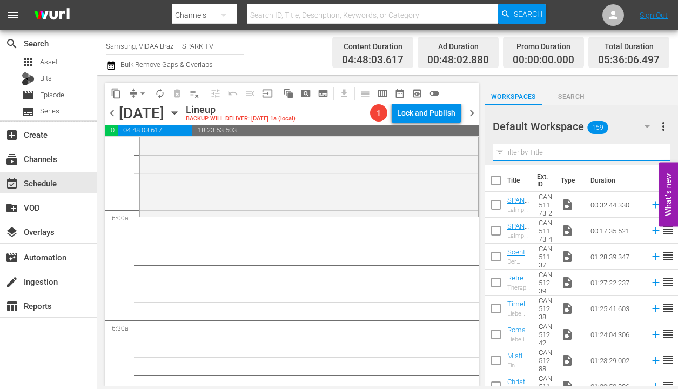
click at [550, 156] on input "text" at bounding box center [581, 152] width 177 height 17
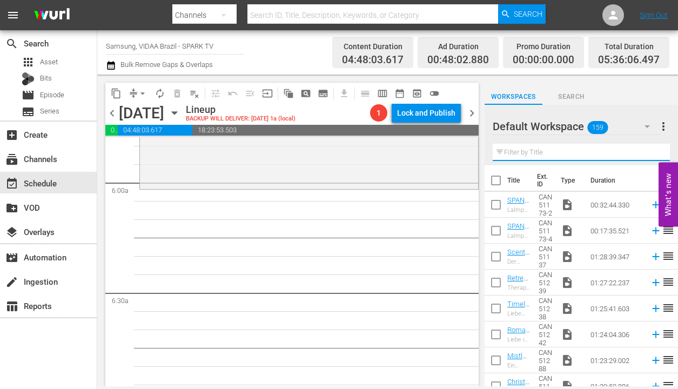
scroll to position [1288, 0]
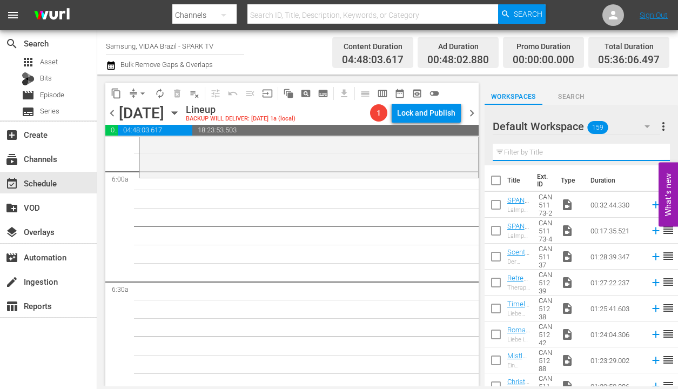
click at [527, 152] on input "text" at bounding box center [581, 152] width 177 height 17
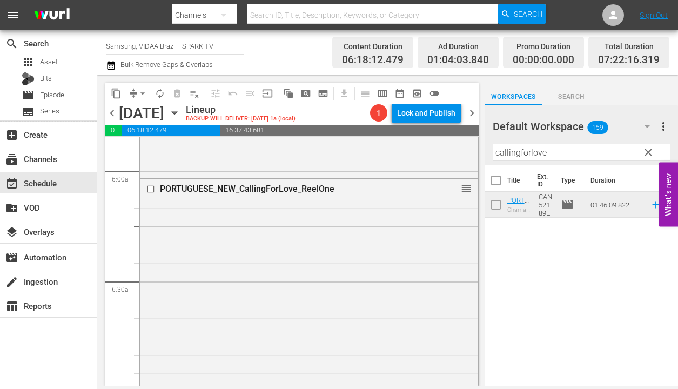
click at [564, 151] on input "callingforlove" at bounding box center [581, 152] width 177 height 17
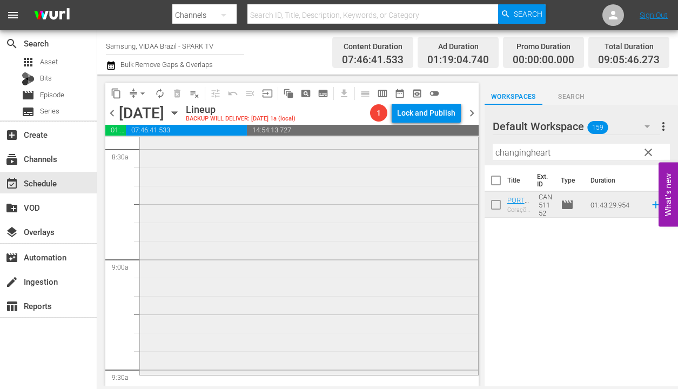
scroll to position [1887, 0]
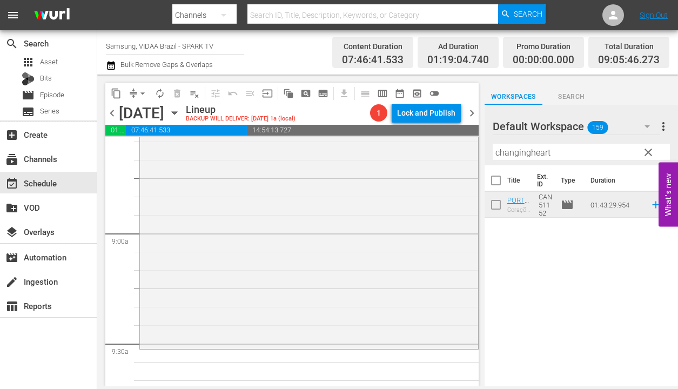
click at [529, 153] on input "changingheart" at bounding box center [581, 152] width 177 height 17
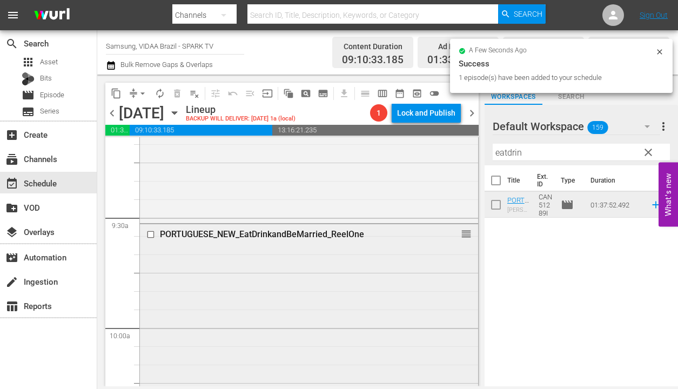
scroll to position [2048, 0]
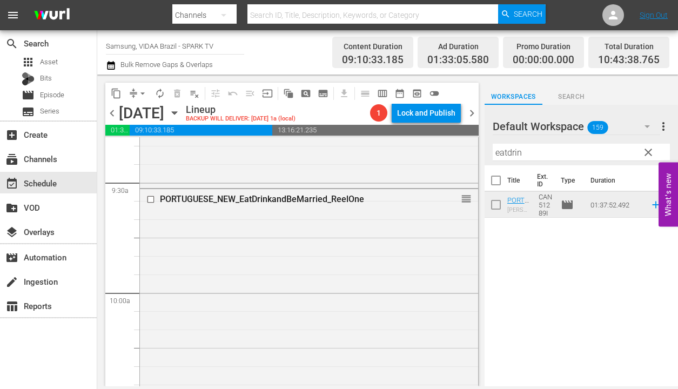
click at [576, 140] on div "Filter by Title eatdrin" at bounding box center [581, 152] width 177 height 26
click at [576, 147] on input "eatdrin" at bounding box center [581, 152] width 177 height 17
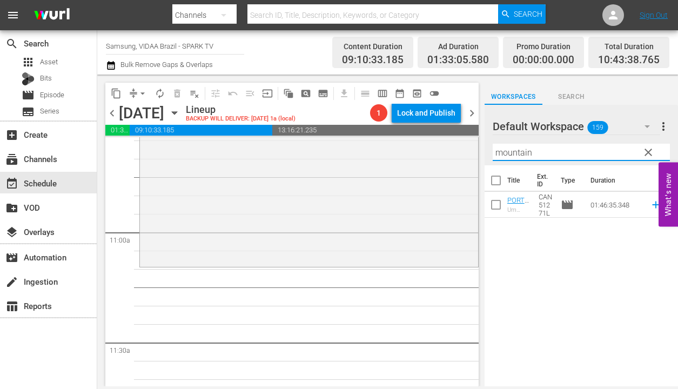
scroll to position [2424, 0]
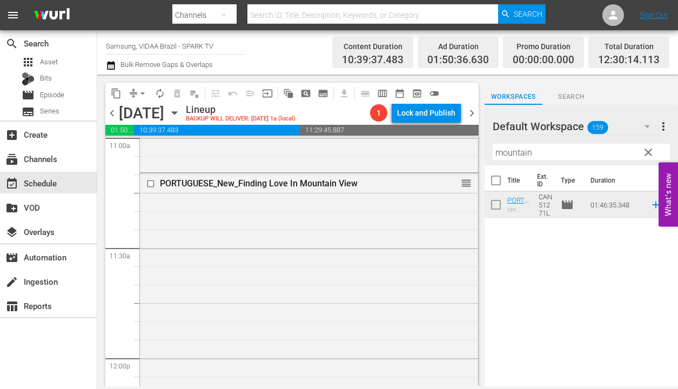
click at [582, 154] on input "mountain" at bounding box center [581, 152] width 177 height 17
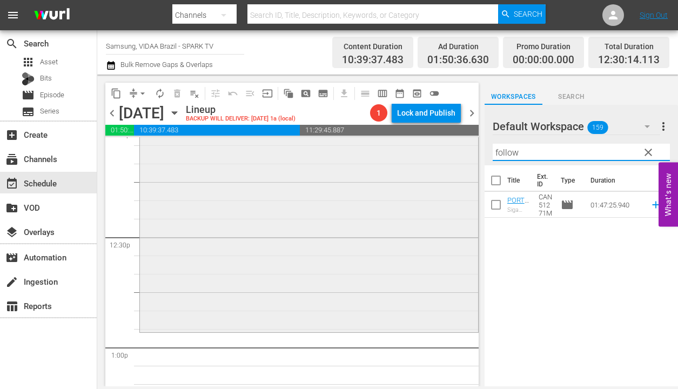
scroll to position [2707, 0]
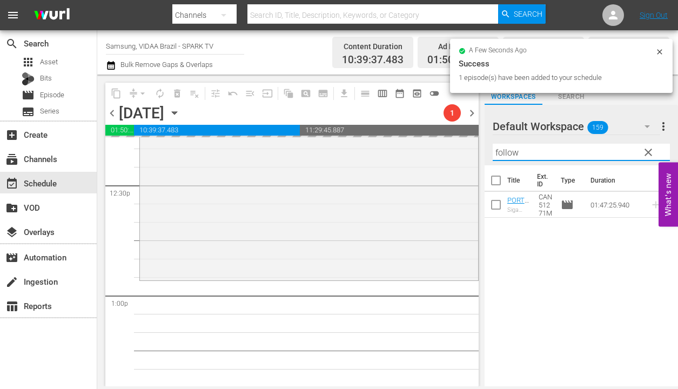
click at [543, 151] on input "follow" at bounding box center [581, 152] width 177 height 17
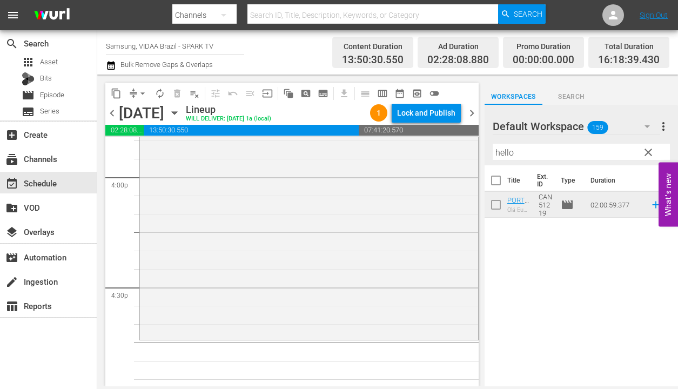
scroll to position [3523, 0]
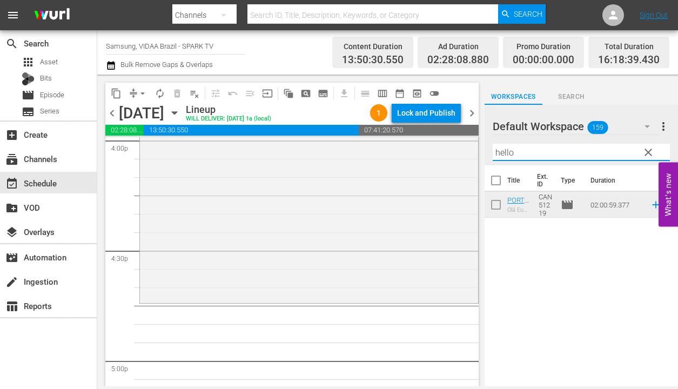
click at [562, 150] on input "hello" at bounding box center [581, 152] width 177 height 17
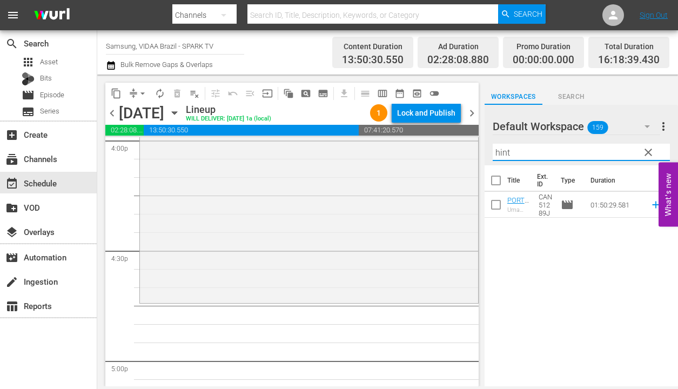
type input "hint"
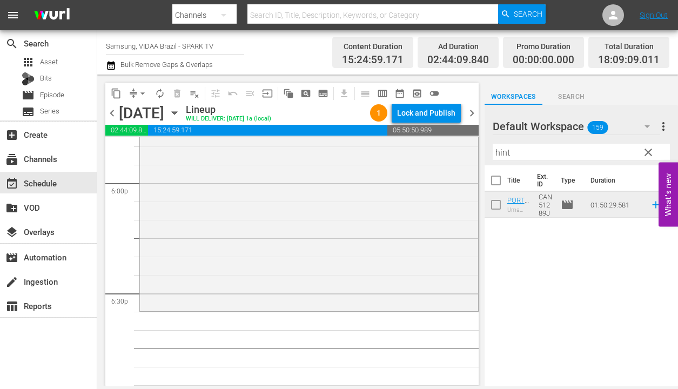
scroll to position [3956, 0]
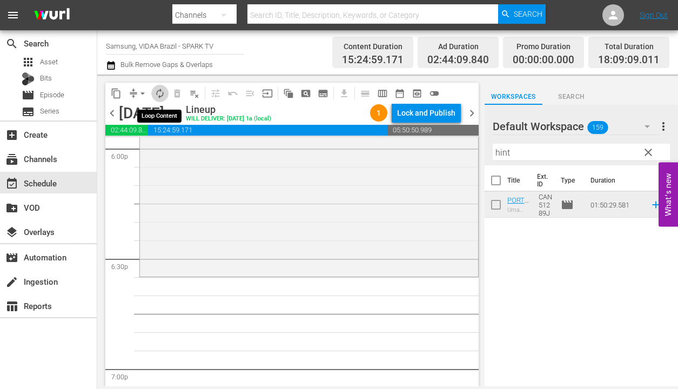
click at [161, 88] on span "autorenew_outlined" at bounding box center [159, 93] width 11 height 11
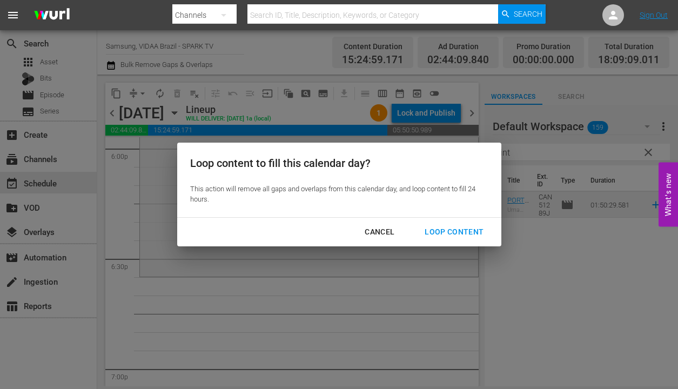
click at [436, 220] on div "Cancel Loop Content" at bounding box center [339, 232] width 324 height 29
click at [438, 224] on button "Loop Content" at bounding box center [454, 232] width 85 height 20
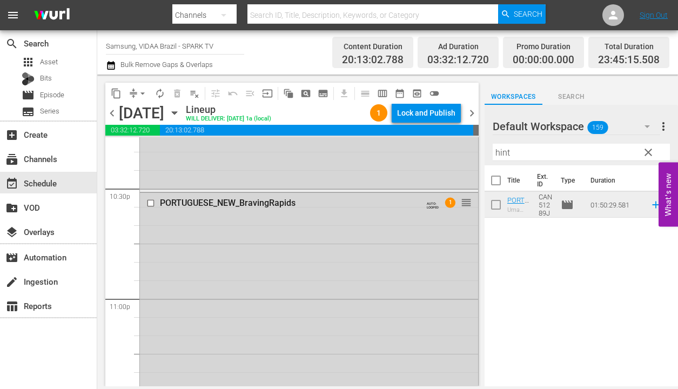
scroll to position [4919, 0]
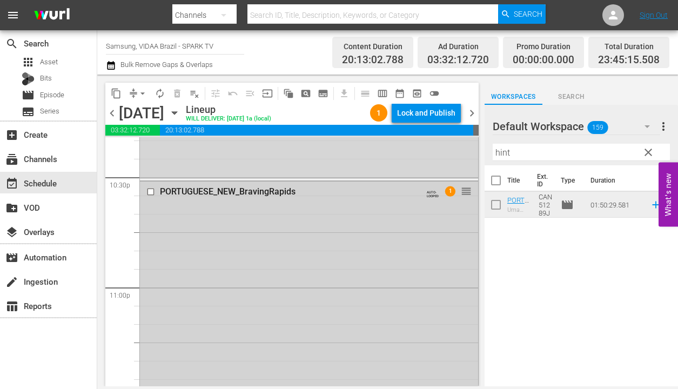
click at [151, 191] on input "checkbox" at bounding box center [151, 191] width 11 height 9
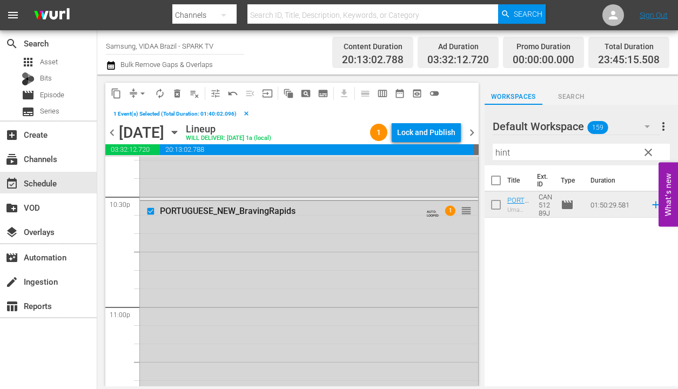
click at [177, 96] on span "delete_forever_outlined" at bounding box center [177, 93] width 11 height 11
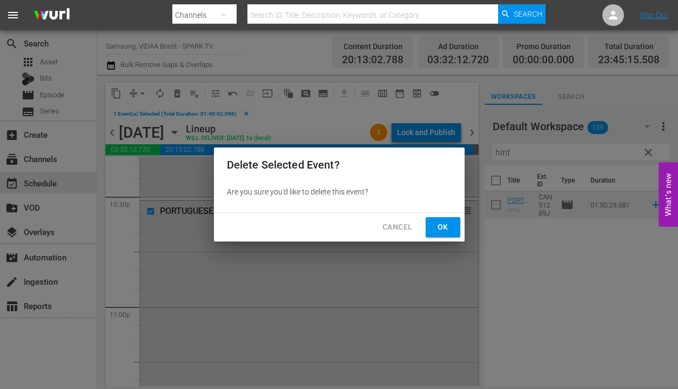
click at [441, 234] on button "Ok" at bounding box center [443, 227] width 35 height 20
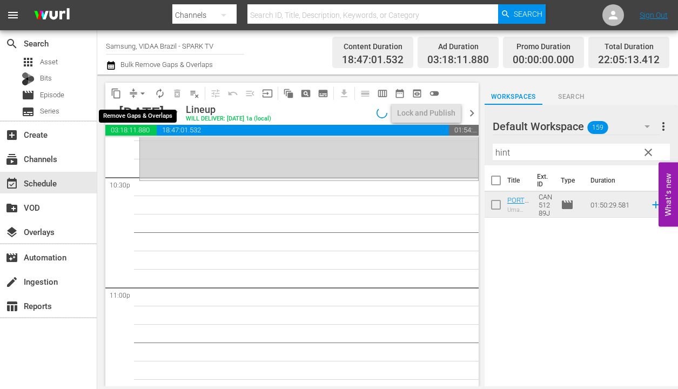
click at [143, 98] on span "arrow_drop_down" at bounding box center [142, 93] width 11 height 11
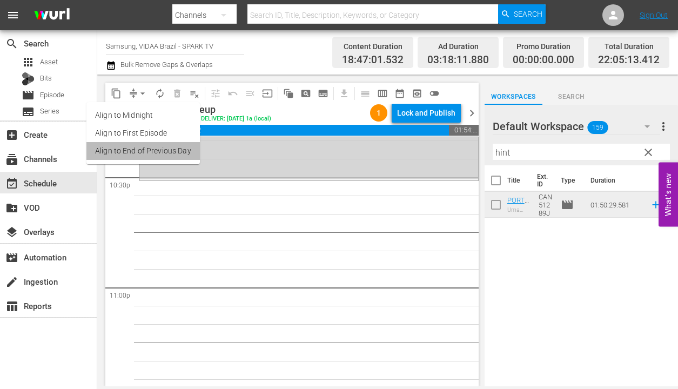
click at [150, 146] on li "Align to End of Previous Day" at bounding box center [142, 151] width 113 height 18
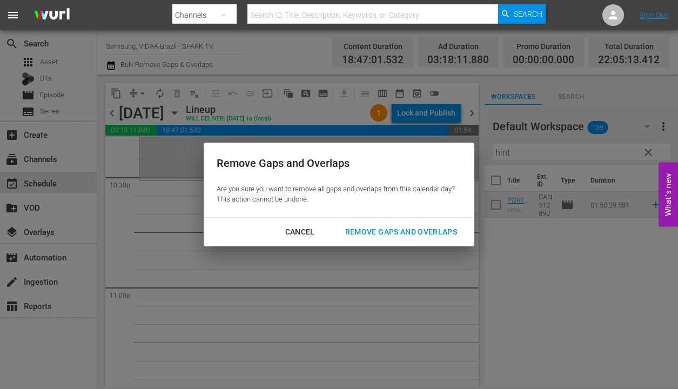
click at [418, 235] on div "Remove Gaps and Overlaps" at bounding box center [401, 232] width 129 height 14
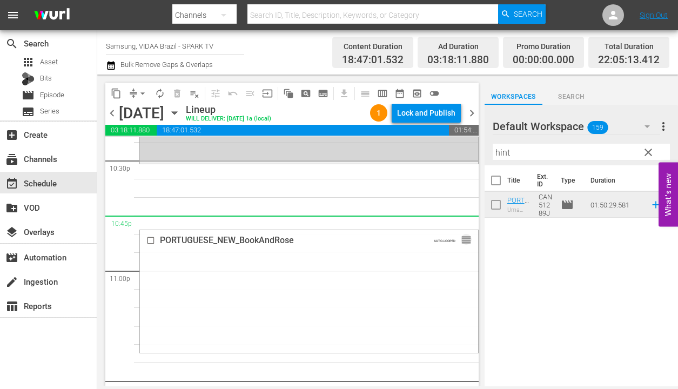
scroll to position [4937, 0]
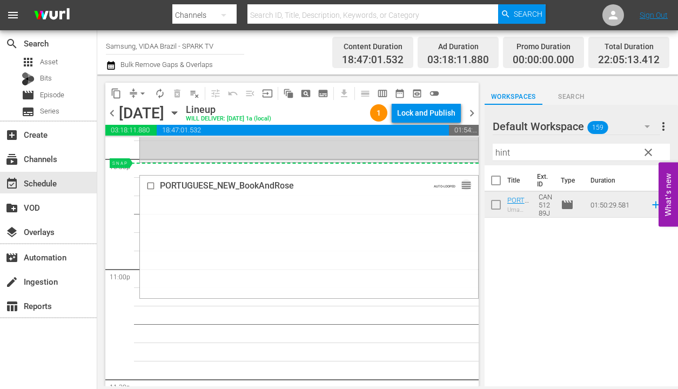
drag, startPoint x: 454, startPoint y: 251, endPoint x: 424, endPoint y: 174, distance: 83.0
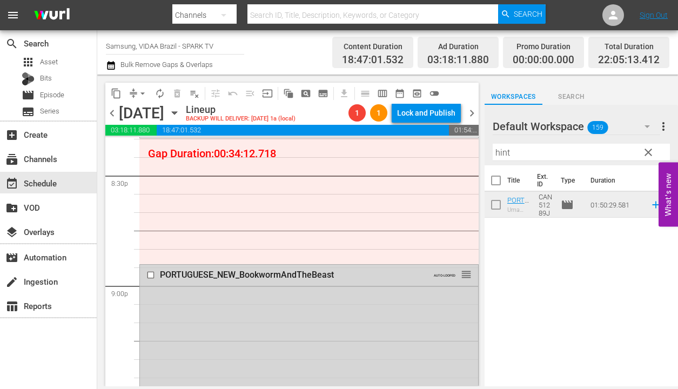
scroll to position [4442, 0]
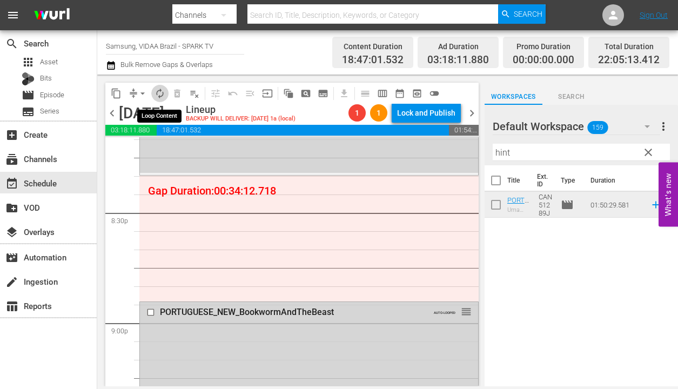
click at [159, 89] on span "autorenew_outlined" at bounding box center [159, 93] width 11 height 11
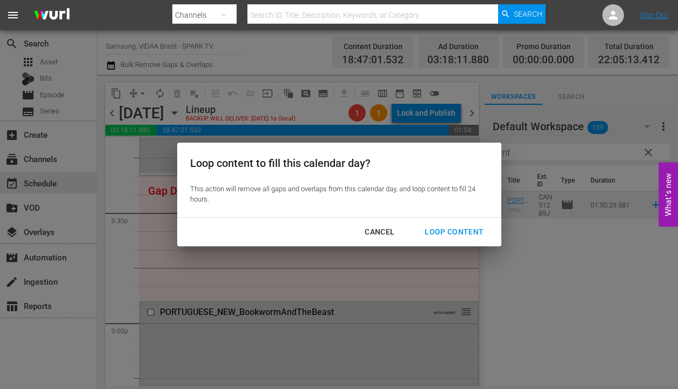
click at [388, 233] on div "Cancel" at bounding box center [379, 232] width 47 height 14
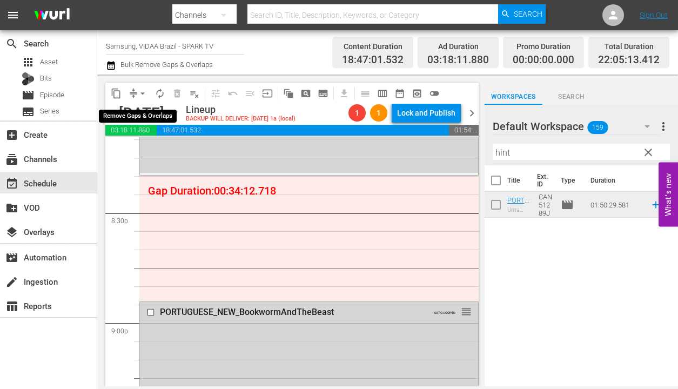
click at [129, 94] on span "compress" at bounding box center [133, 93] width 11 height 11
click at [138, 91] on span "arrow_drop_down" at bounding box center [142, 93] width 11 height 11
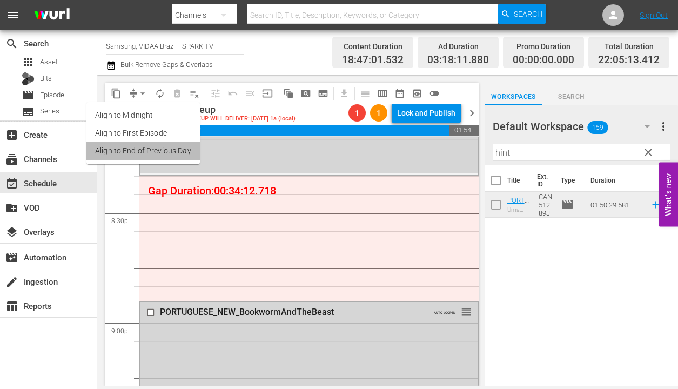
click at [158, 147] on li "Align to End of Previous Day" at bounding box center [142, 151] width 113 height 18
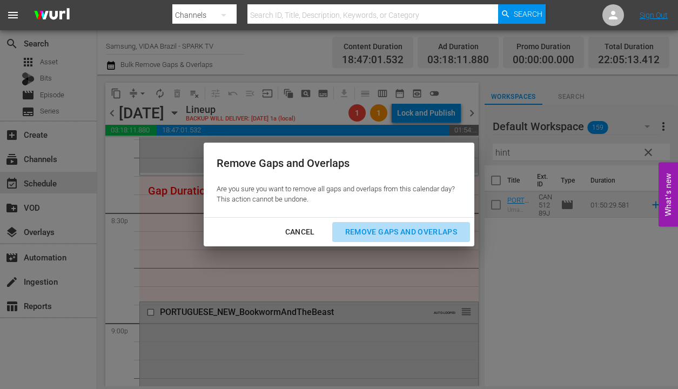
click at [413, 234] on div "Remove Gaps and Overlaps" at bounding box center [401, 232] width 129 height 14
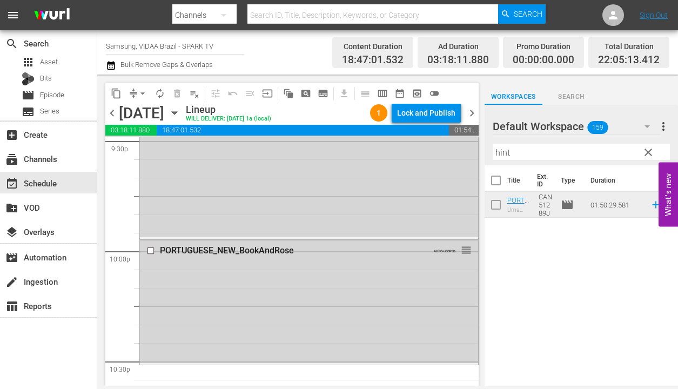
scroll to position [4739, 0]
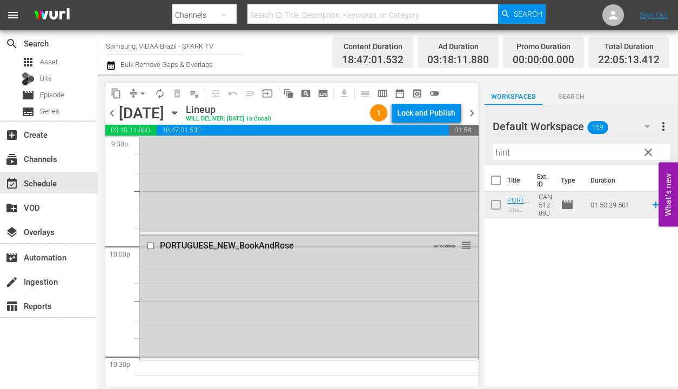
click at [650, 153] on span "clear" at bounding box center [648, 152] width 13 height 13
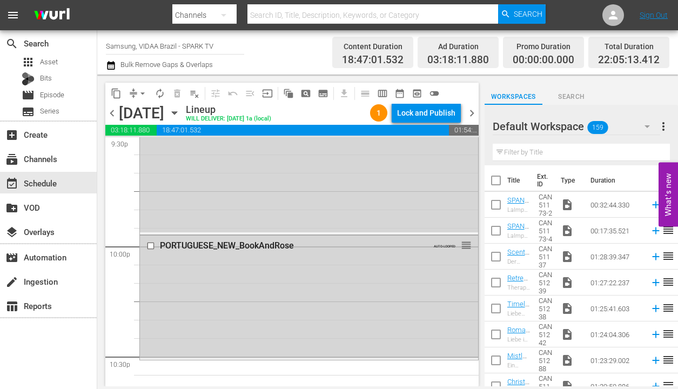
click at [594, 153] on input "text" at bounding box center [581, 152] width 177 height 17
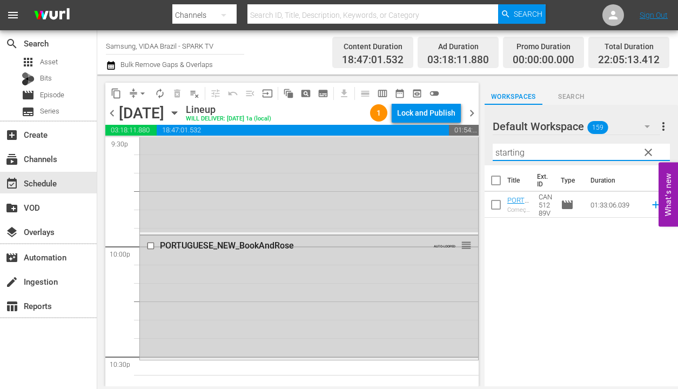
type input "starting"
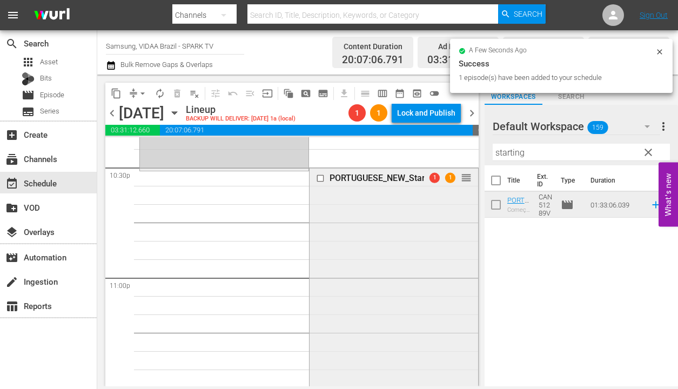
scroll to position [4885, 0]
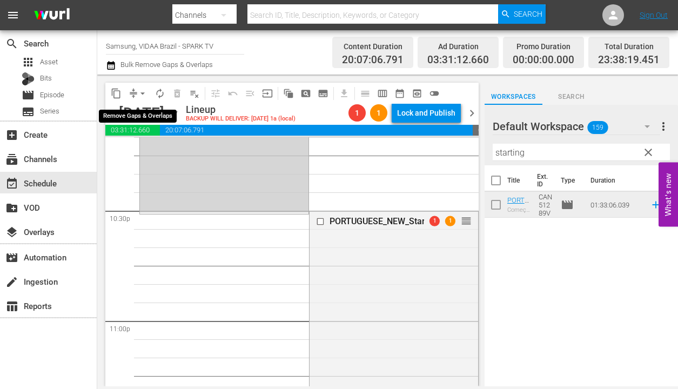
click at [143, 93] on span "arrow_drop_down" at bounding box center [142, 93] width 11 height 11
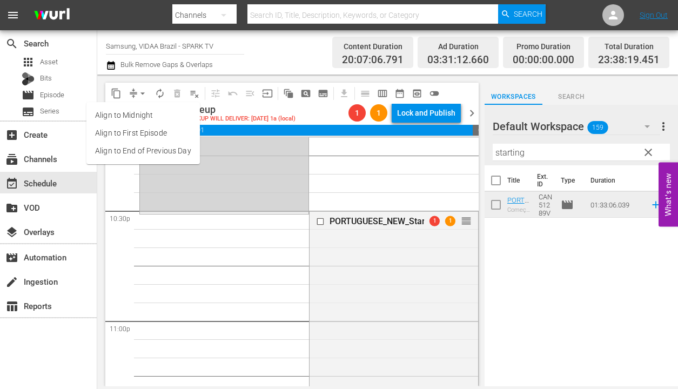
click at [157, 152] on li "Align to End of Previous Day" at bounding box center [142, 151] width 113 height 18
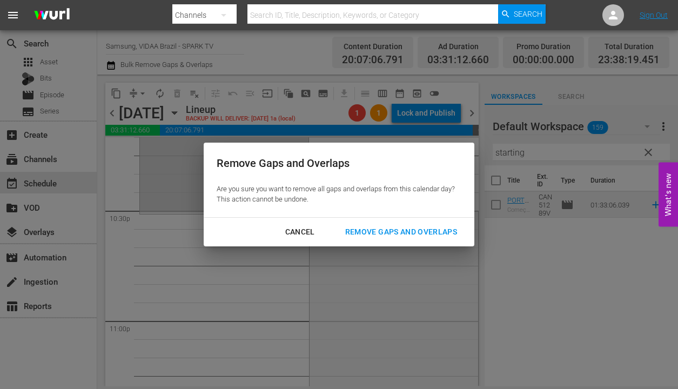
click at [383, 243] on div "Cancel Remove Gaps and Overlaps" at bounding box center [339, 232] width 271 height 29
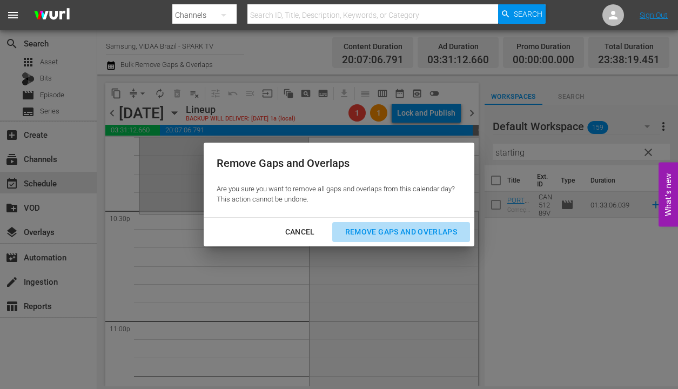
click at [384, 238] on div "Remove Gaps and Overlaps" at bounding box center [401, 232] width 129 height 14
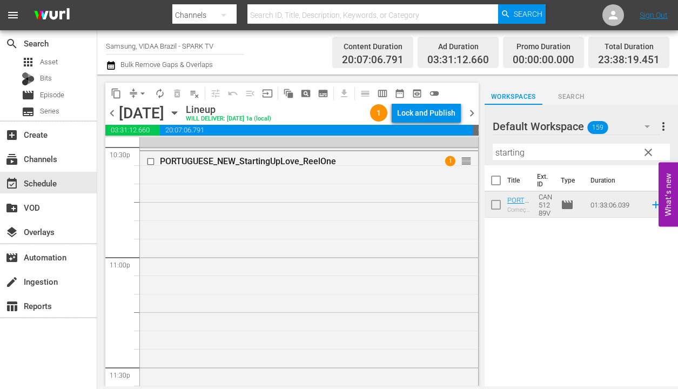
scroll to position [5055, 0]
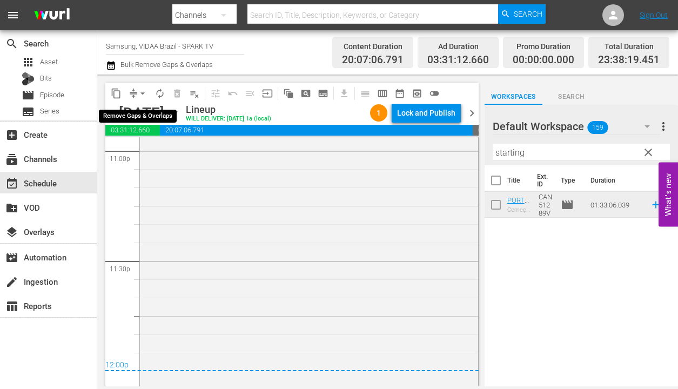
click at [143, 93] on span "arrow_drop_down" at bounding box center [142, 93] width 11 height 11
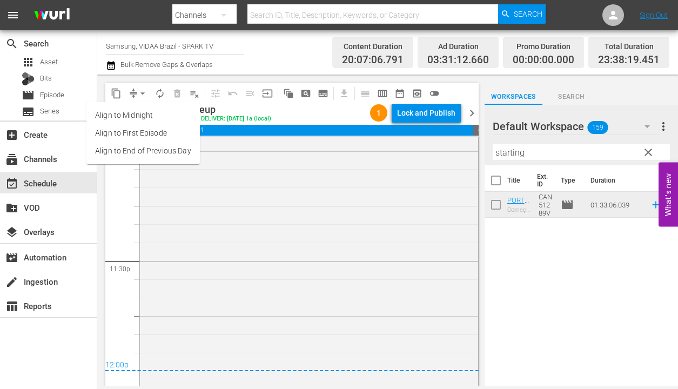
click at [163, 155] on li "Align to End of Previous Day" at bounding box center [142, 151] width 113 height 18
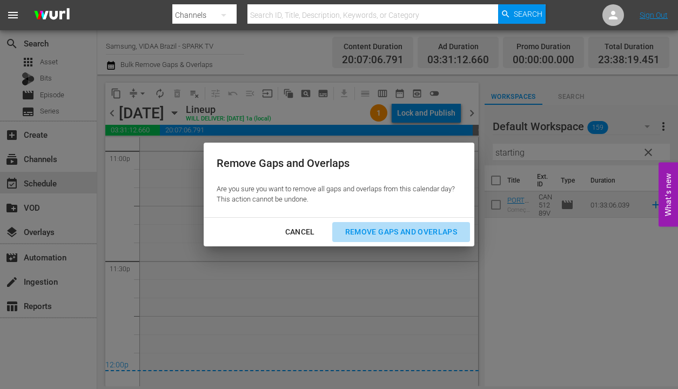
click at [369, 236] on div "Remove Gaps and Overlaps" at bounding box center [401, 232] width 129 height 14
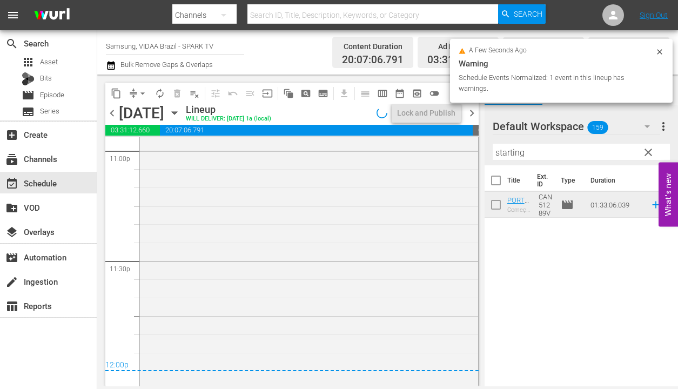
click at [647, 152] on span "clear" at bounding box center [648, 152] width 13 height 13
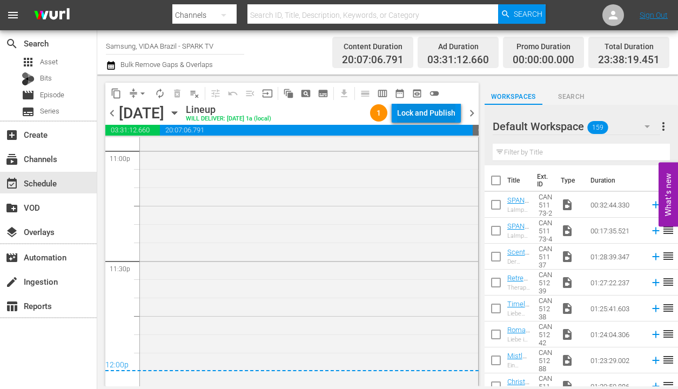
click at [415, 116] on div "Lock and Publish" at bounding box center [426, 112] width 58 height 19
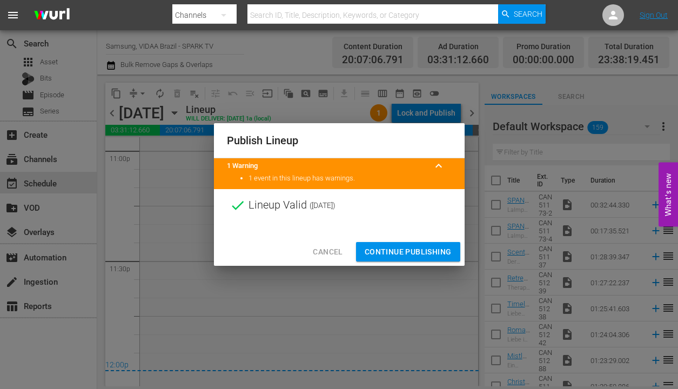
click at [426, 253] on span "Continue Publishing" at bounding box center [408, 252] width 87 height 14
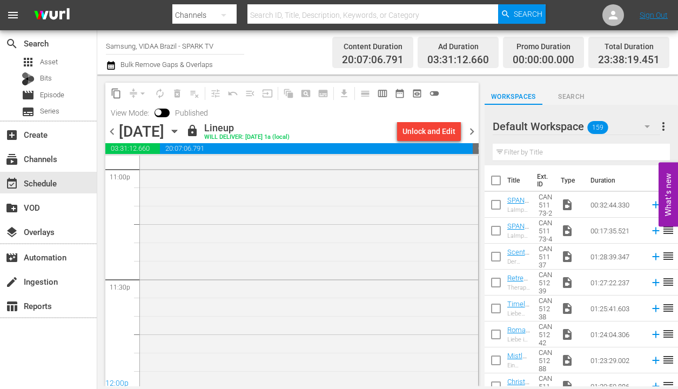
click at [474, 133] on span "chevron_right" at bounding box center [472, 132] width 14 height 14
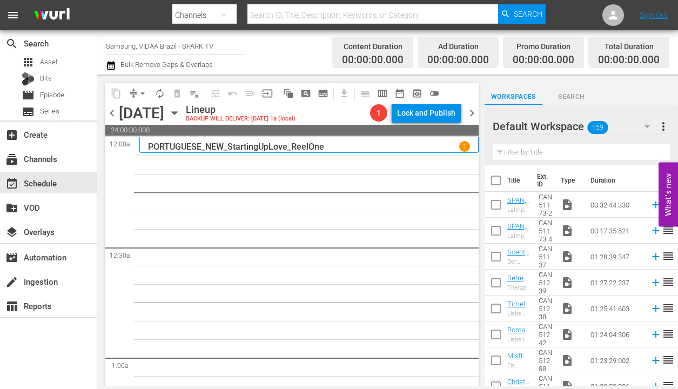
click at [571, 153] on input "text" at bounding box center [581, 152] width 177 height 17
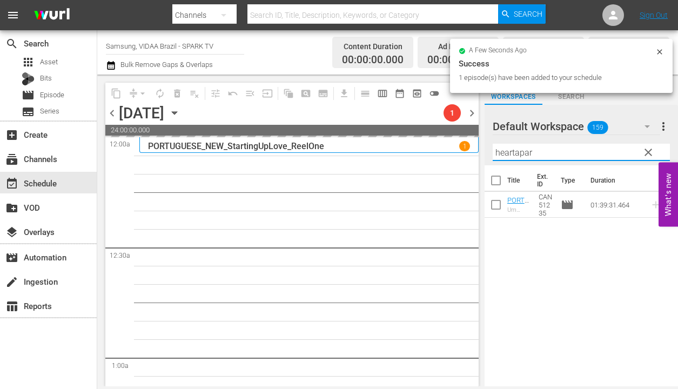
click at [576, 152] on input "heartapar" at bounding box center [581, 152] width 177 height 17
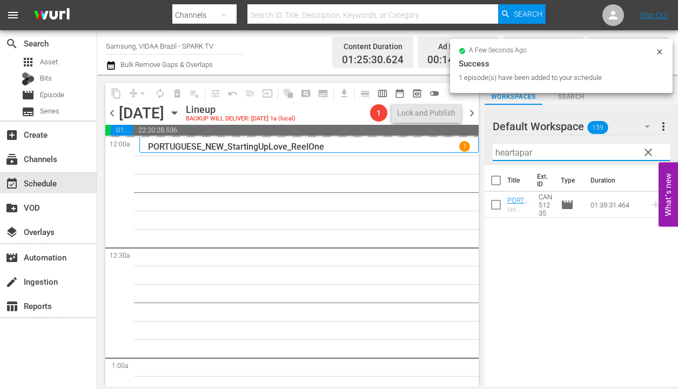
click at [576, 152] on input "heartapar" at bounding box center [581, 152] width 177 height 17
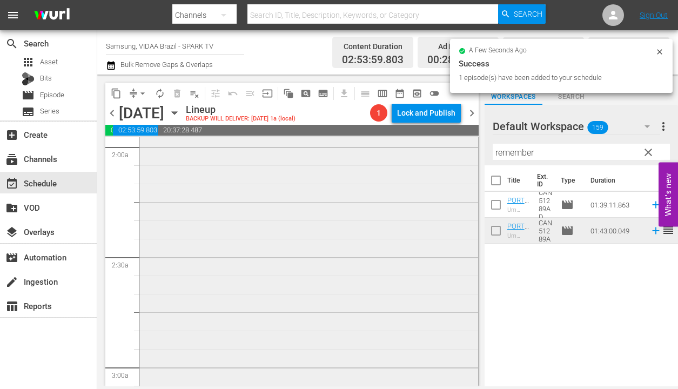
scroll to position [683, 0]
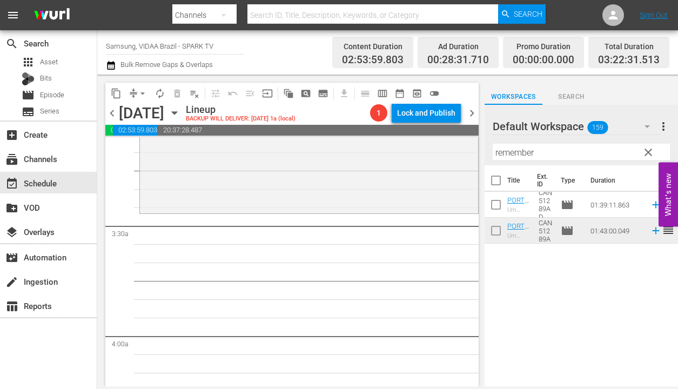
click at [549, 153] on input "remember" at bounding box center [581, 152] width 177 height 17
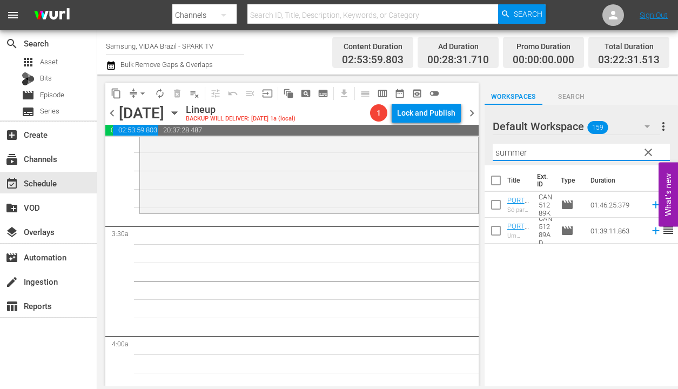
type input "summer"
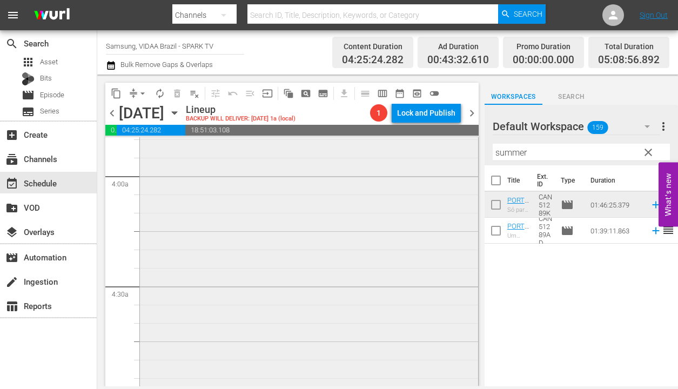
scroll to position [1065, 0]
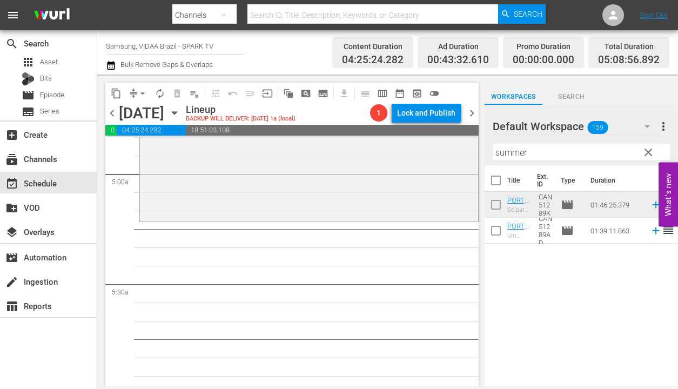
click at [644, 152] on span "clear" at bounding box center [648, 152] width 13 height 13
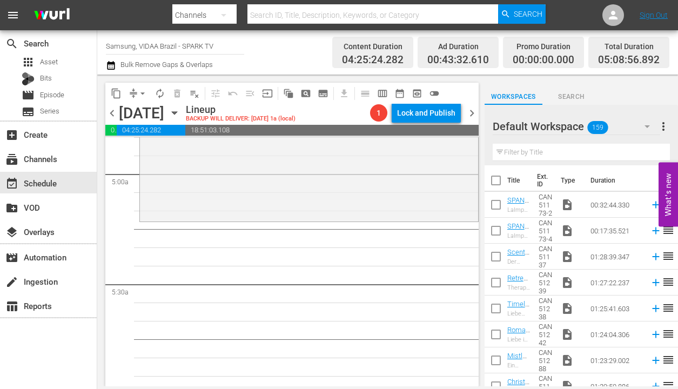
click at [624, 155] on input "text" at bounding box center [581, 152] width 177 height 17
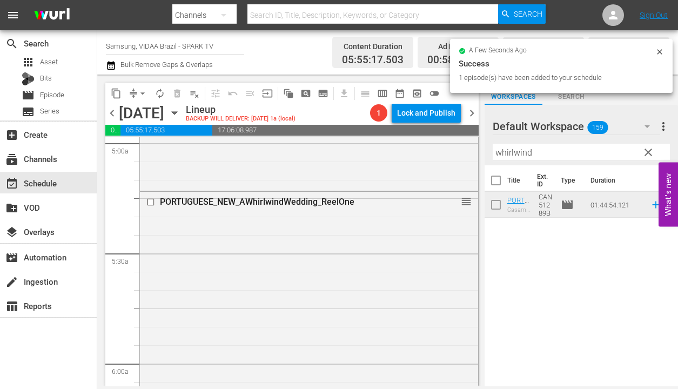
scroll to position [1401, 0]
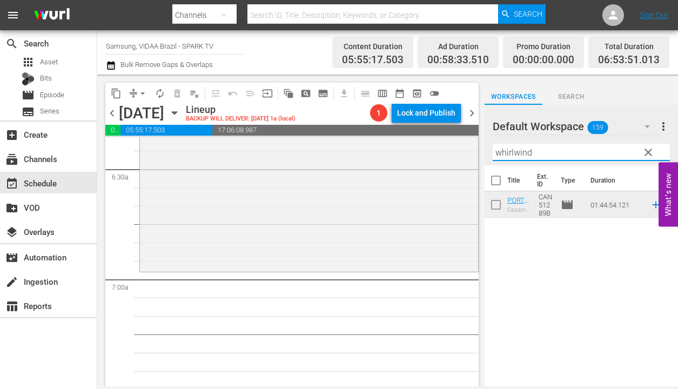
click at [566, 154] on input "whirlwind" at bounding box center [581, 152] width 177 height 17
type input "summer"
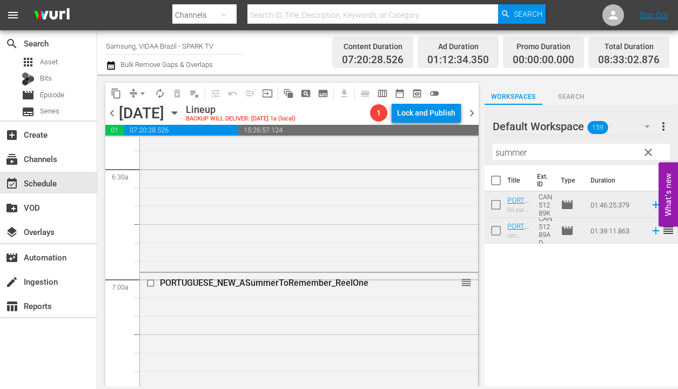
click at [650, 152] on span "clear" at bounding box center [648, 152] width 13 height 13
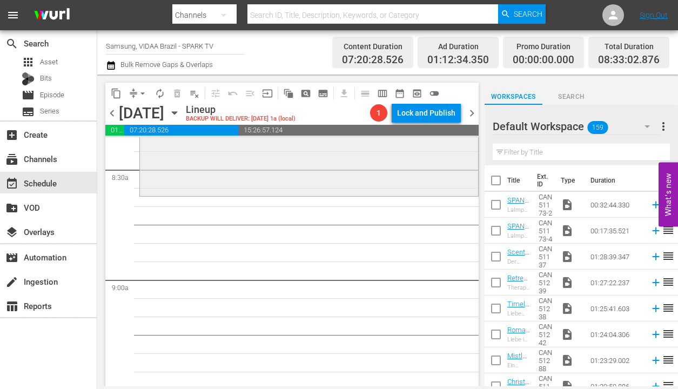
scroll to position [1841, 0]
click at [551, 149] on input "text" at bounding box center [581, 152] width 177 height 17
click at [521, 149] on input "text" at bounding box center [581, 152] width 177 height 17
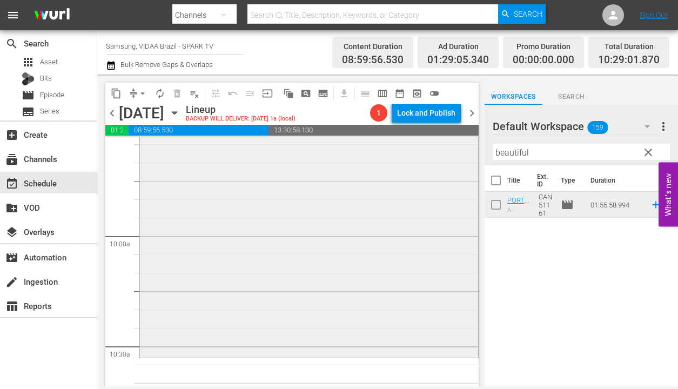
scroll to position [2186, 0]
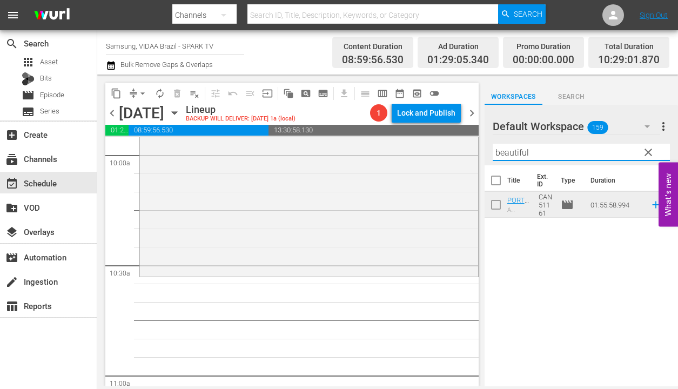
click at [549, 153] on input "beautiful" at bounding box center [581, 152] width 177 height 17
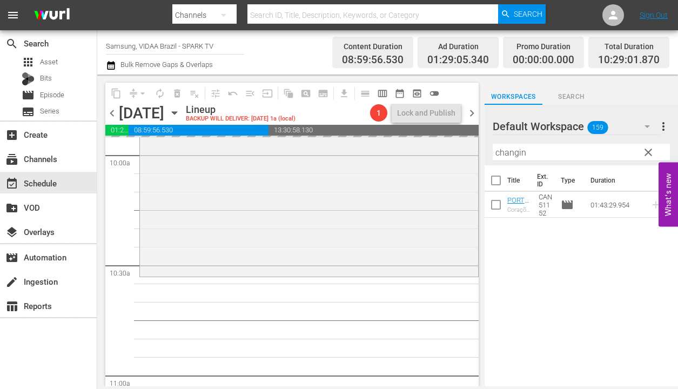
click at [564, 153] on input "changin" at bounding box center [581, 152] width 177 height 17
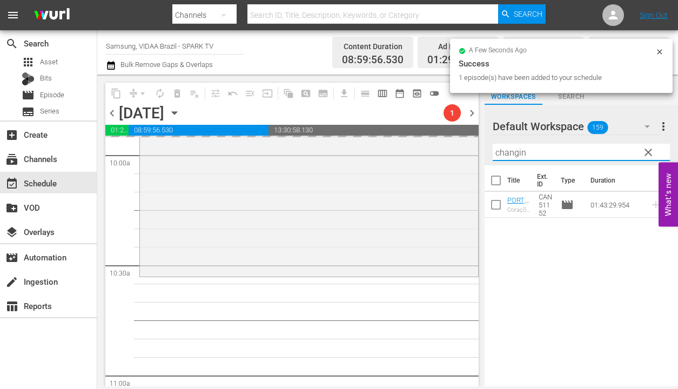
click at [564, 153] on input "changin" at bounding box center [581, 152] width 177 height 17
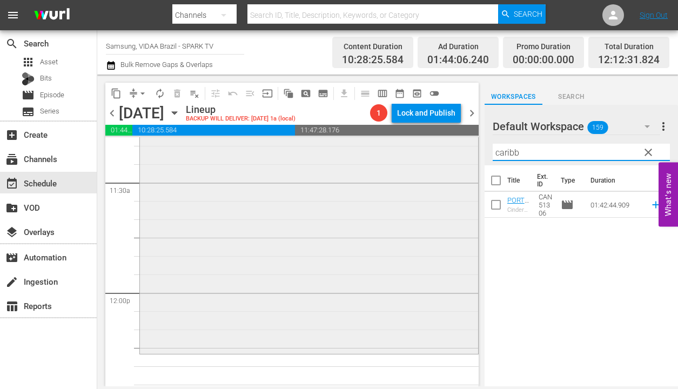
scroll to position [2640, 0]
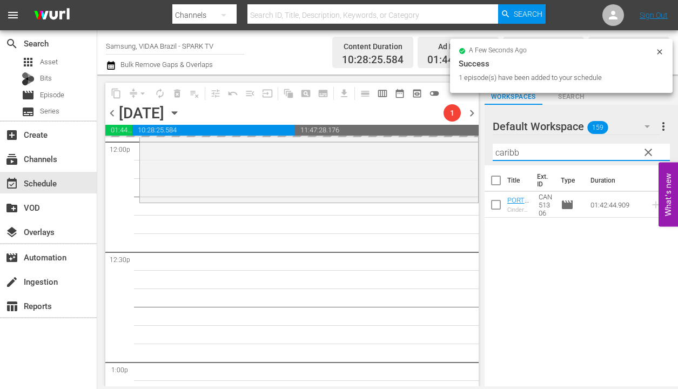
click at [559, 156] on input "caribb" at bounding box center [581, 152] width 177 height 17
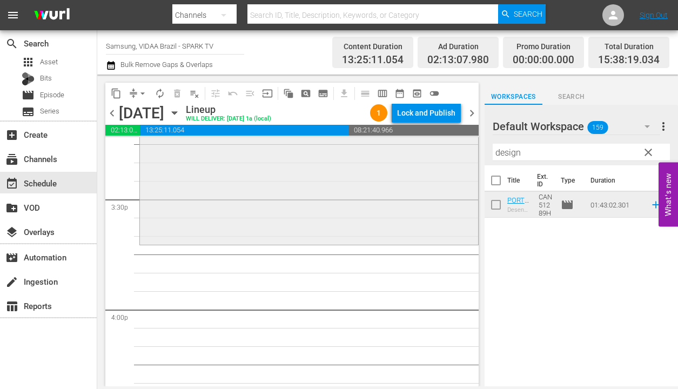
scroll to position [3415, 0]
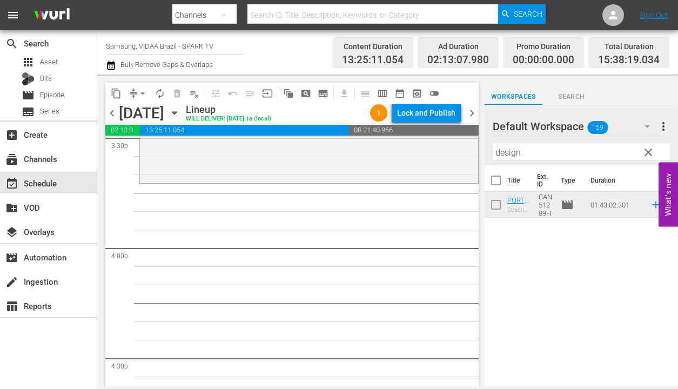
click at [555, 152] on input "design" at bounding box center [581, 152] width 177 height 17
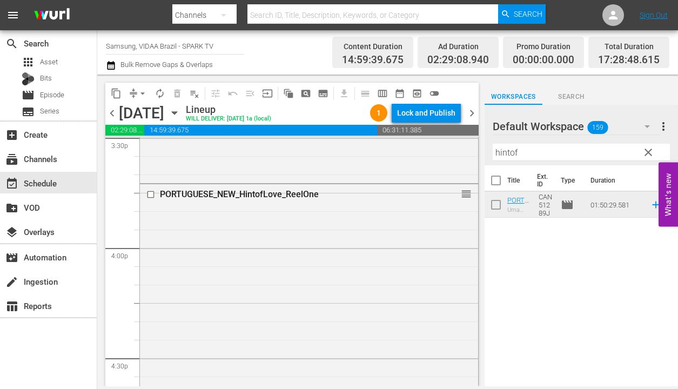
click at [604, 155] on input "hintof" at bounding box center [581, 152] width 177 height 17
type input "l"
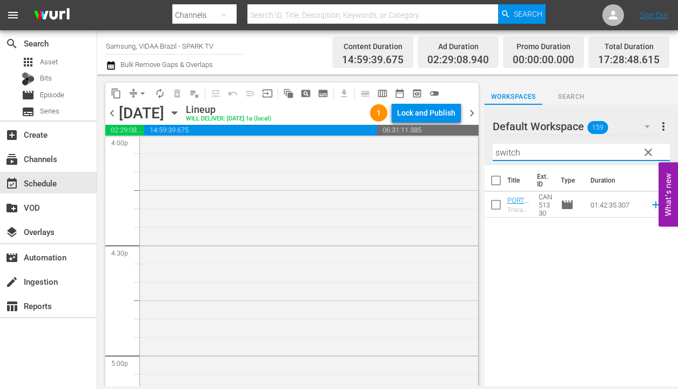
scroll to position [3749, 0]
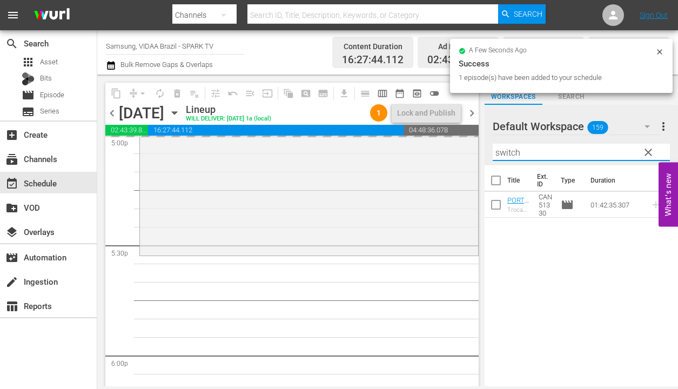
click at [556, 152] on input "switch" at bounding box center [581, 152] width 177 height 17
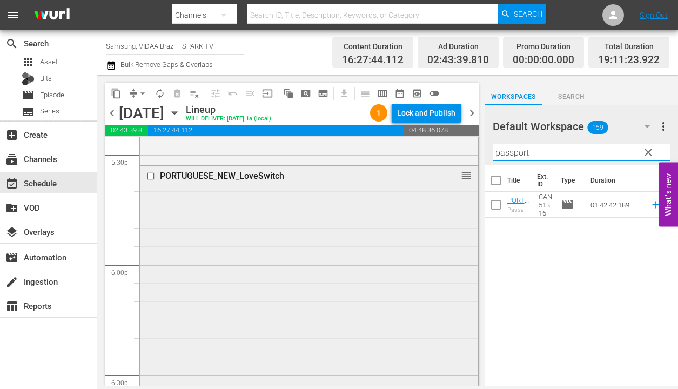
scroll to position [3812, 0]
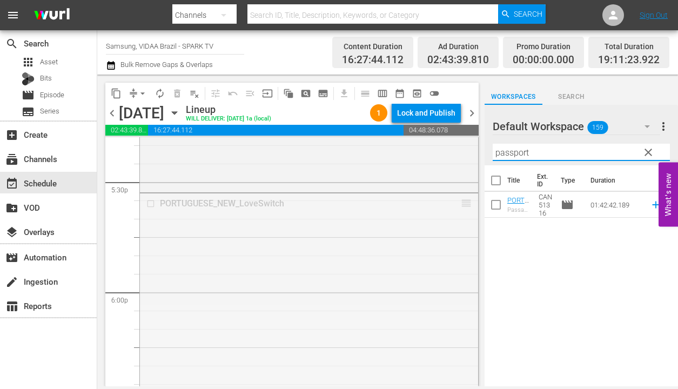
drag, startPoint x: 458, startPoint y: 201, endPoint x: 452, endPoint y: 323, distance: 121.7
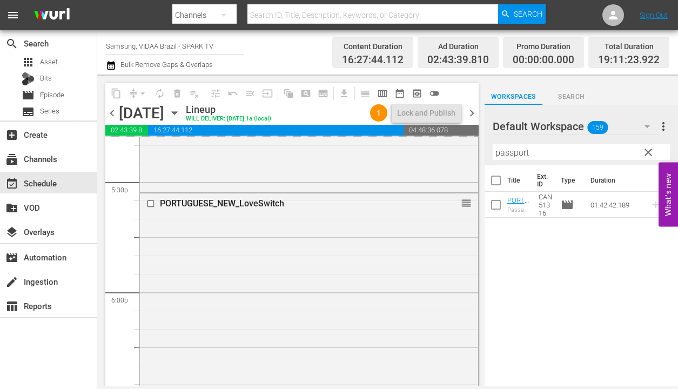
click at [534, 142] on div "Filter by Title passport" at bounding box center [581, 152] width 177 height 26
click at [539, 151] on input "passport" at bounding box center [581, 152] width 177 height 17
type input "10"
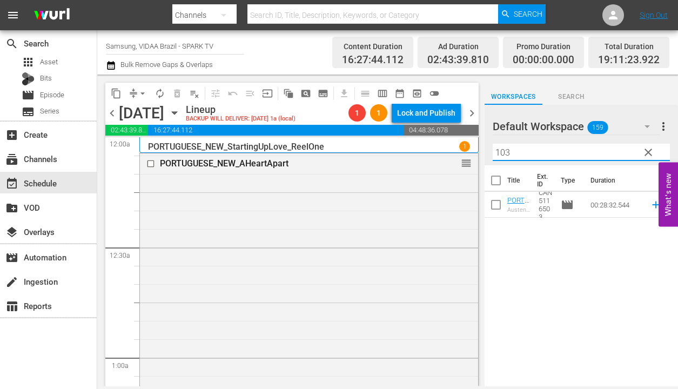
scroll to position [3812, 0]
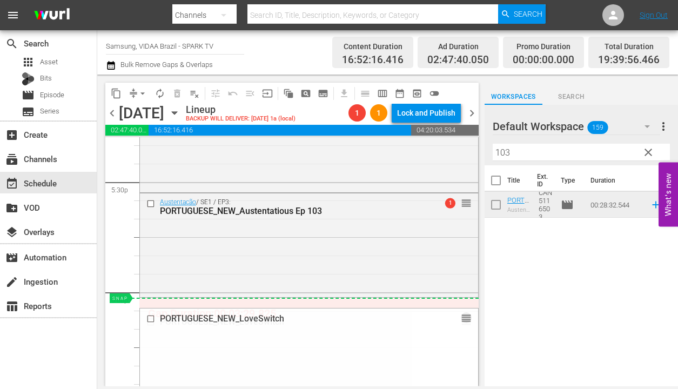
drag, startPoint x: 459, startPoint y: 319, endPoint x: 455, endPoint y: 302, distance: 16.5
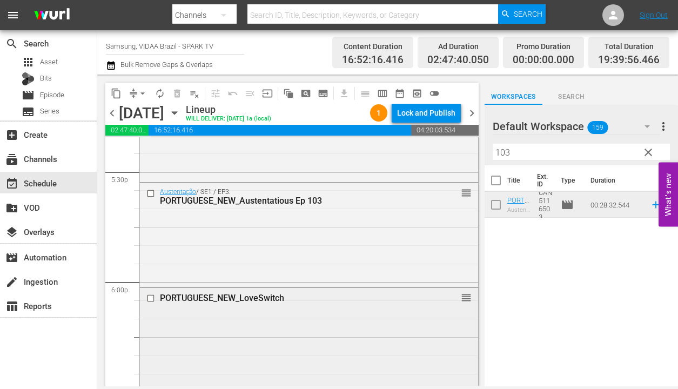
scroll to position [3870, 0]
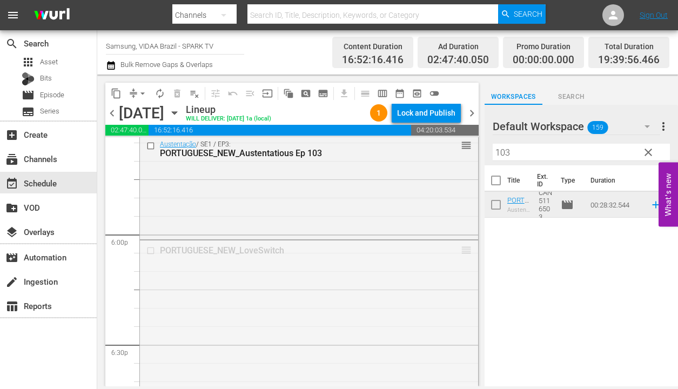
drag, startPoint x: 455, startPoint y: 247, endPoint x: 460, endPoint y: 341, distance: 94.7
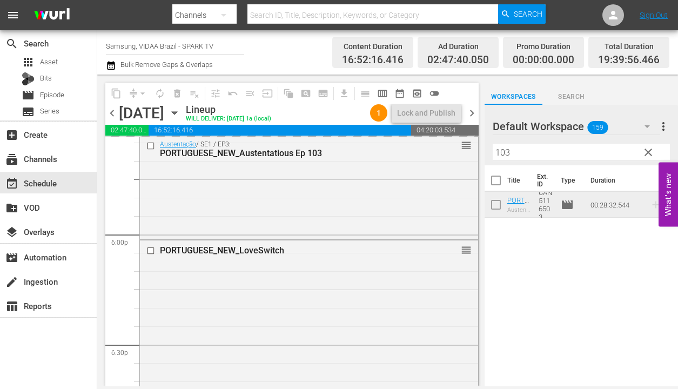
click at [517, 156] on input "103" at bounding box center [581, 152] width 177 height 17
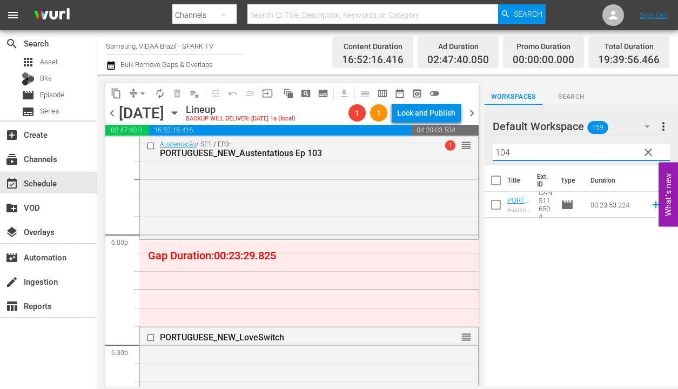
type input "104"
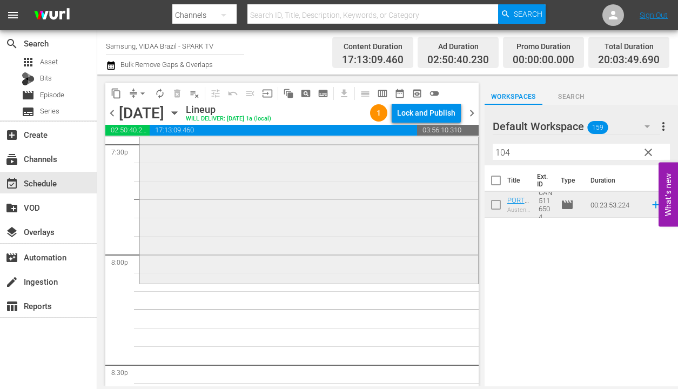
scroll to position [4298, 0]
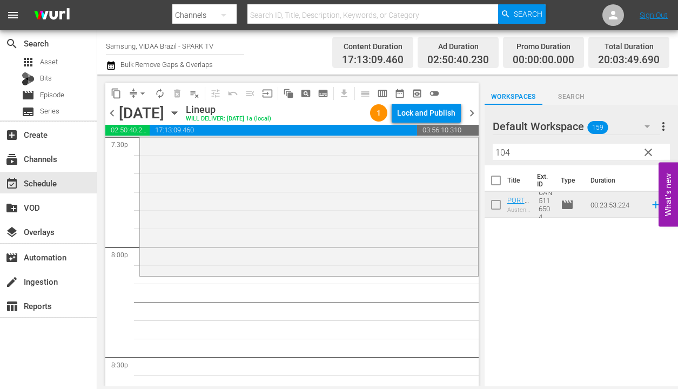
click at [538, 152] on input "104" at bounding box center [581, 152] width 177 height 17
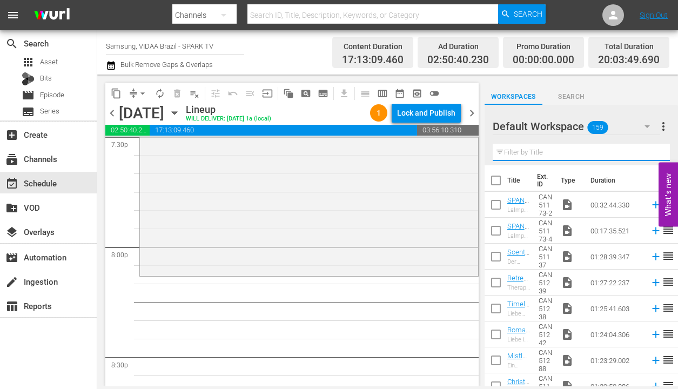
click at [550, 153] on input "text" at bounding box center [581, 152] width 177 height 17
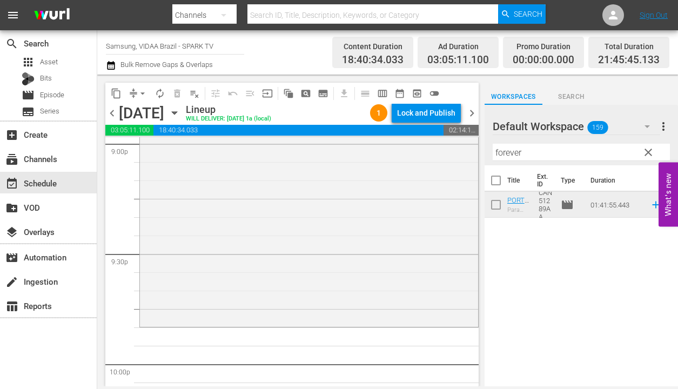
scroll to position [4623, 0]
click at [553, 155] on input "forever" at bounding box center [581, 152] width 177 height 17
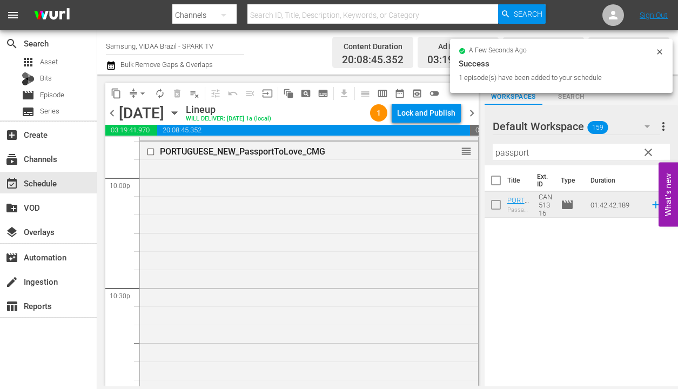
scroll to position [5029, 0]
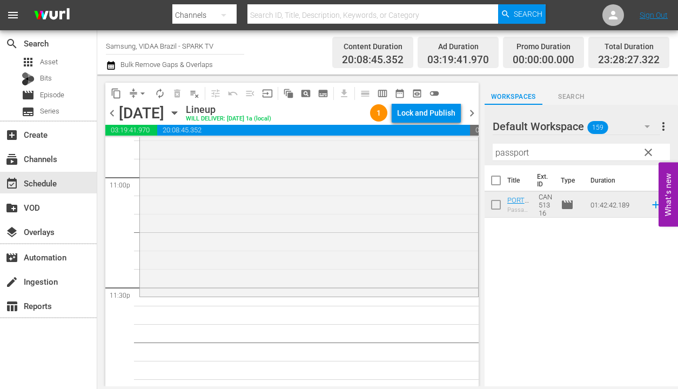
click at [549, 136] on div at bounding box center [532, 126] width 78 height 27
click at [550, 146] on input "passport" at bounding box center [581, 152] width 177 height 17
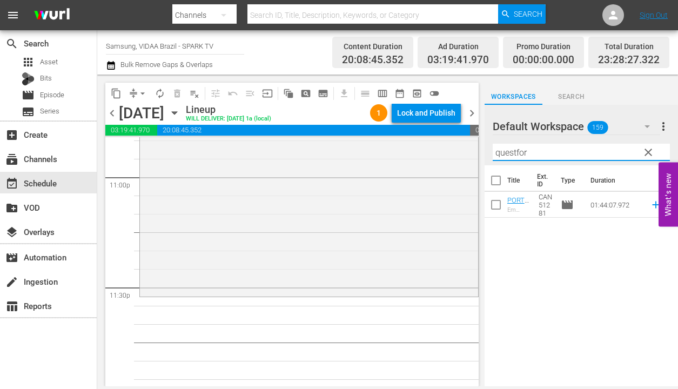
type input "questfor"
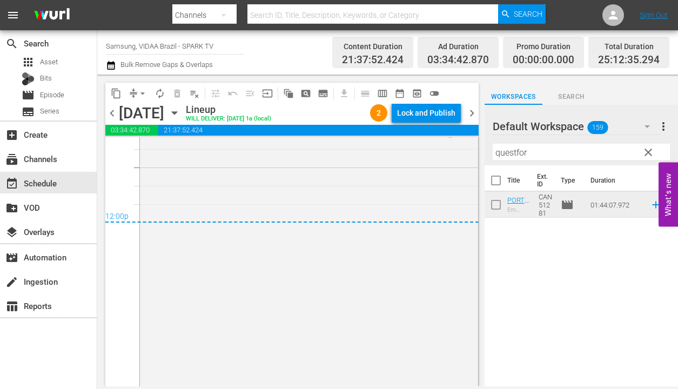
scroll to position [5241, 0]
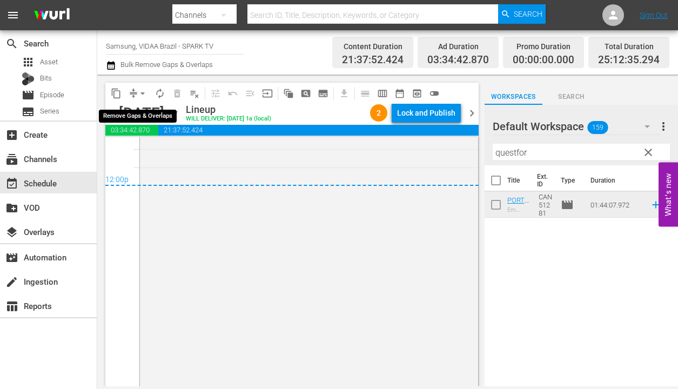
click at [144, 95] on span "arrow_drop_down" at bounding box center [142, 93] width 11 height 11
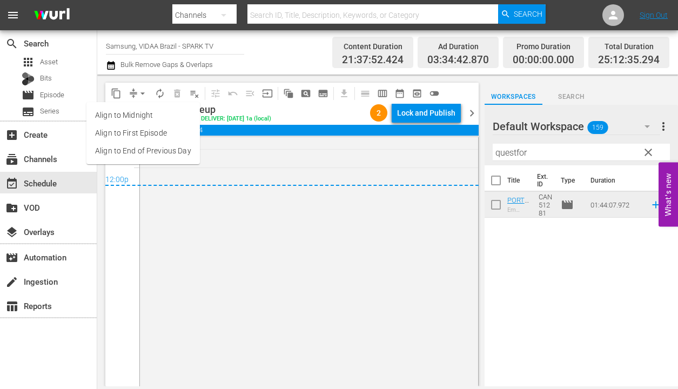
click at [160, 157] on li "Align to End of Previous Day" at bounding box center [142, 151] width 113 height 18
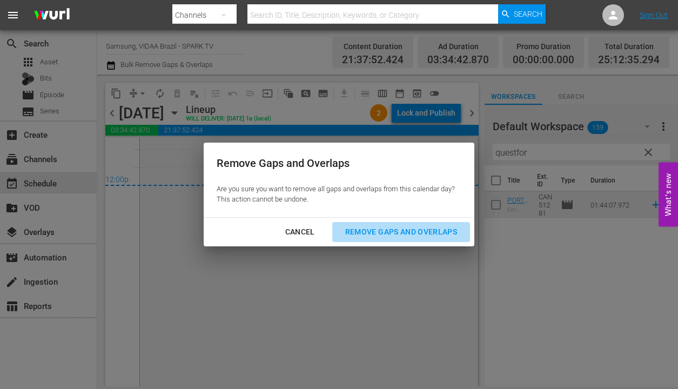
click at [392, 234] on div "Remove Gaps and Overlaps" at bounding box center [401, 232] width 129 height 14
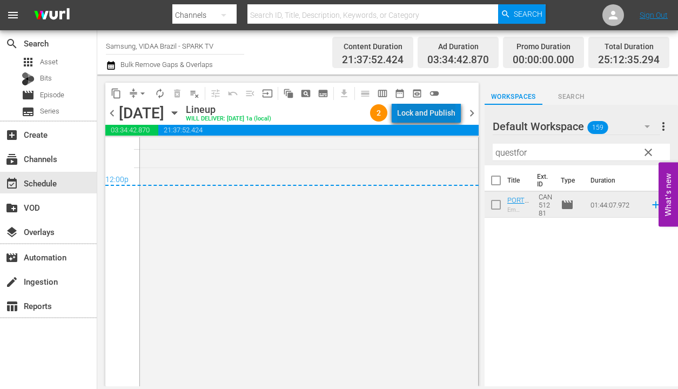
click at [433, 110] on div "Lock and Publish" at bounding box center [426, 112] width 58 height 19
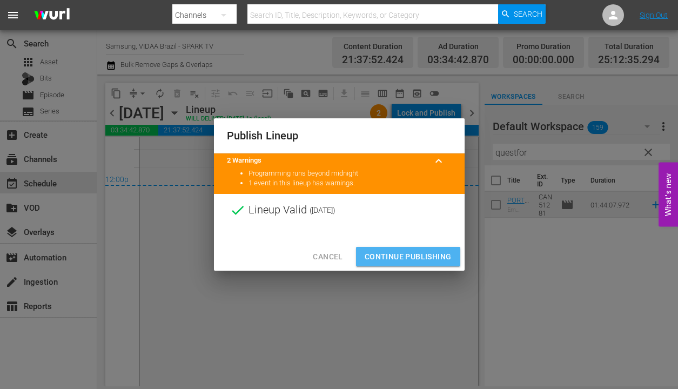
click at [419, 263] on span "Continue Publishing" at bounding box center [408, 257] width 87 height 14
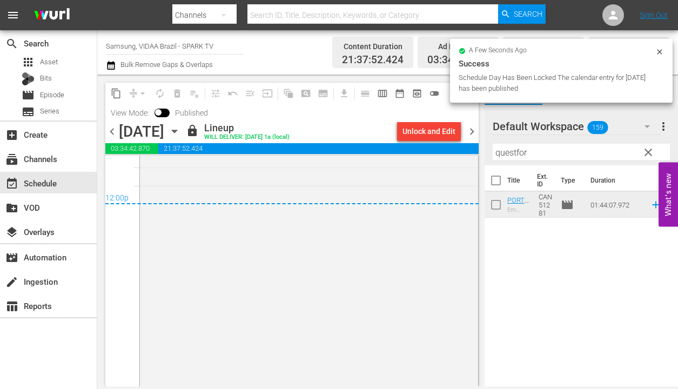
click at [645, 154] on span "clear" at bounding box center [648, 152] width 13 height 13
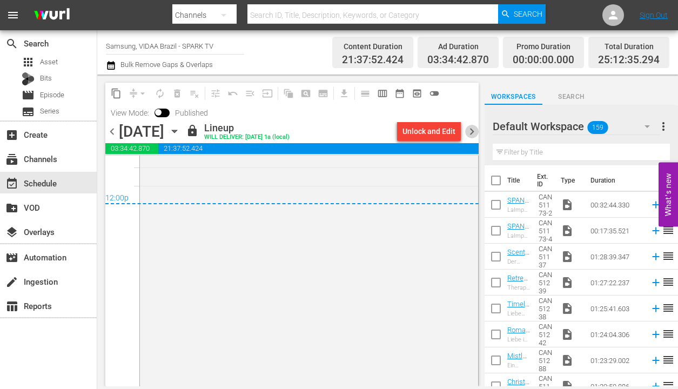
click at [468, 131] on span "chevron_right" at bounding box center [472, 132] width 14 height 14
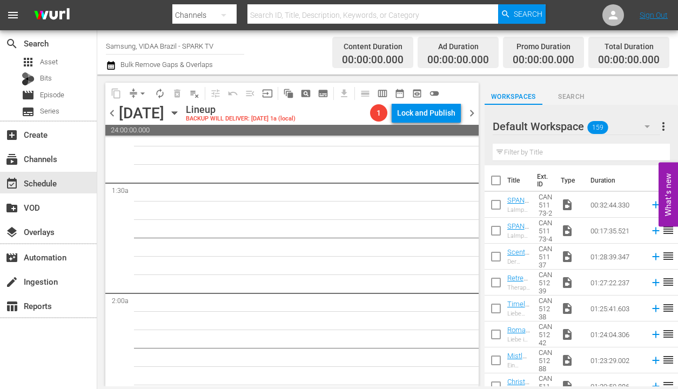
scroll to position [193, 0]
